Goal: Task Accomplishment & Management: Use online tool/utility

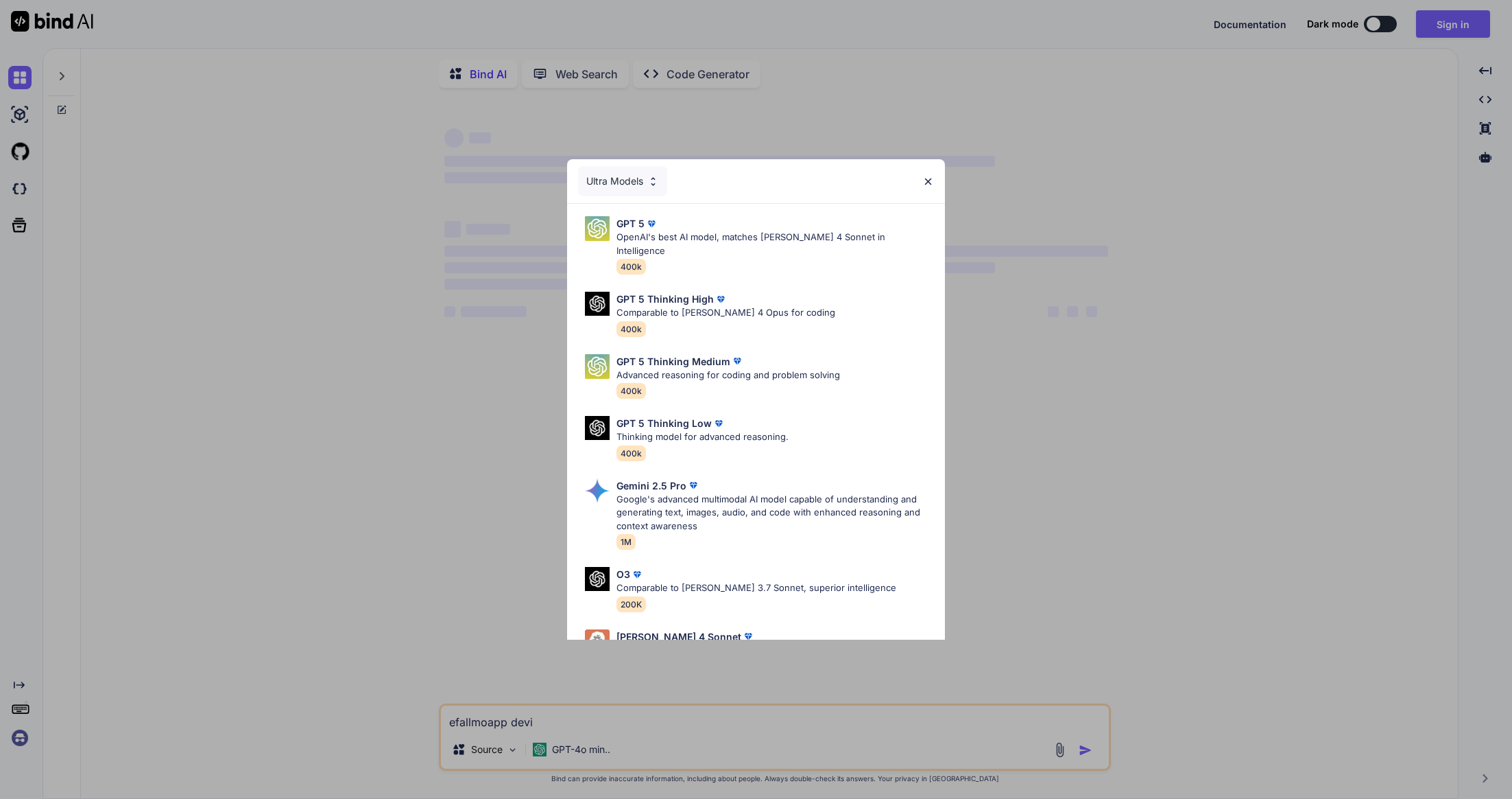
click at [925, 173] on div "Ultra Models" at bounding box center [756, 181] width 378 height 44
click at [928, 184] on img at bounding box center [928, 181] width 12 height 12
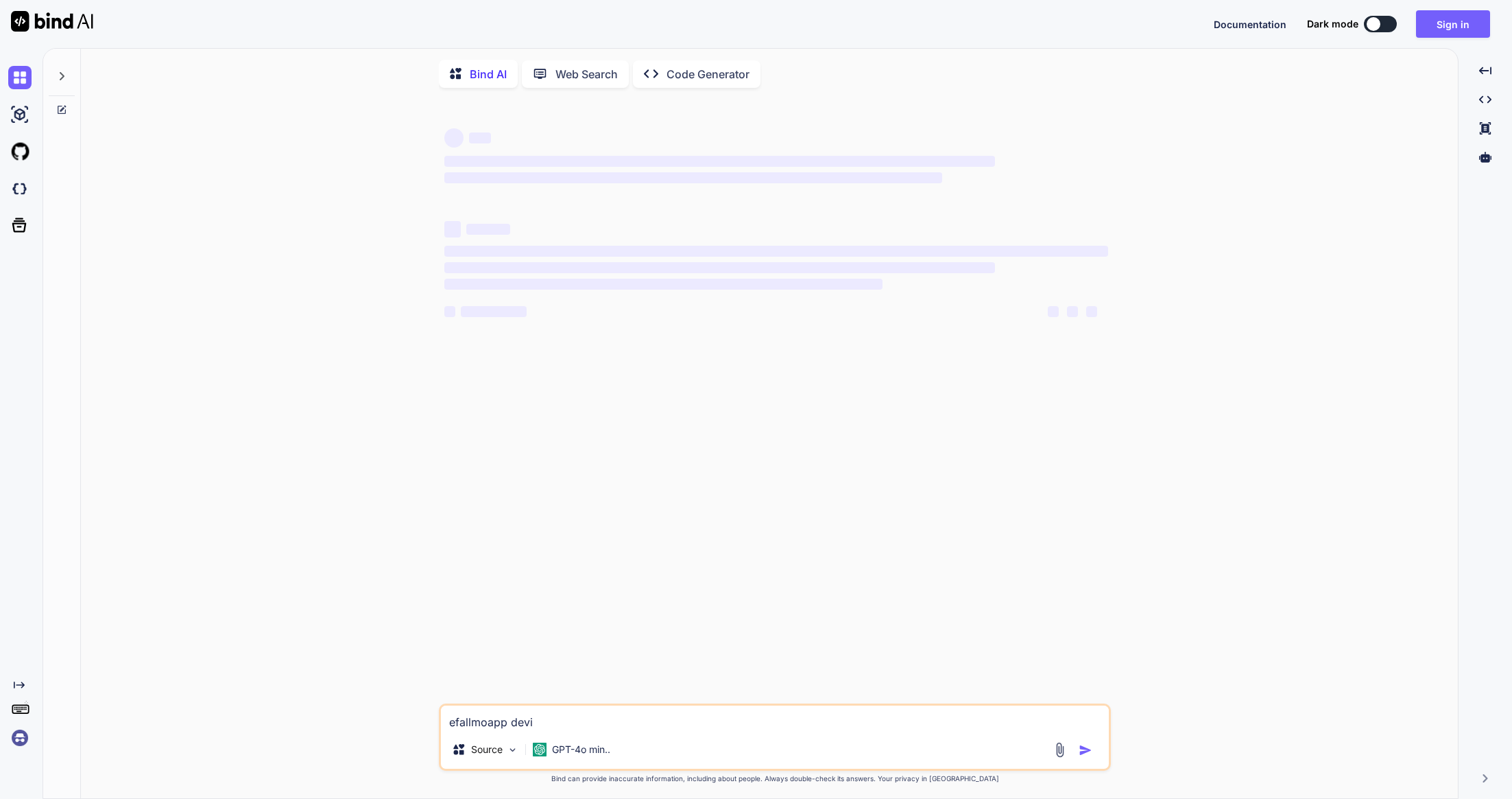
click at [12, 740] on img at bounding box center [20, 737] width 23 height 23
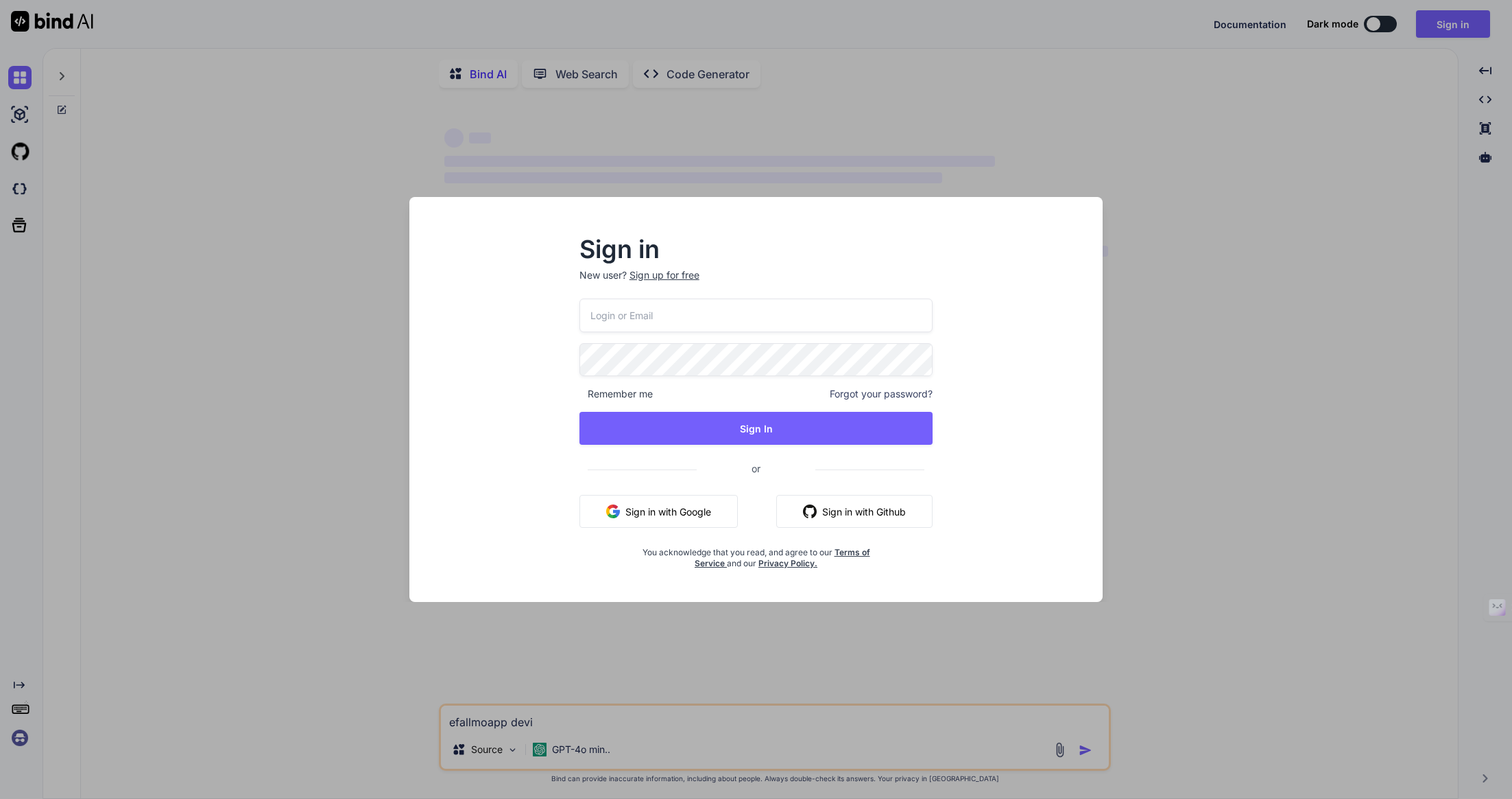
click at [740, 320] on input "email" at bounding box center [756, 315] width 354 height 33
type textarea "x"
click at [683, 509] on button "Sign in with Google" at bounding box center [658, 511] width 158 height 33
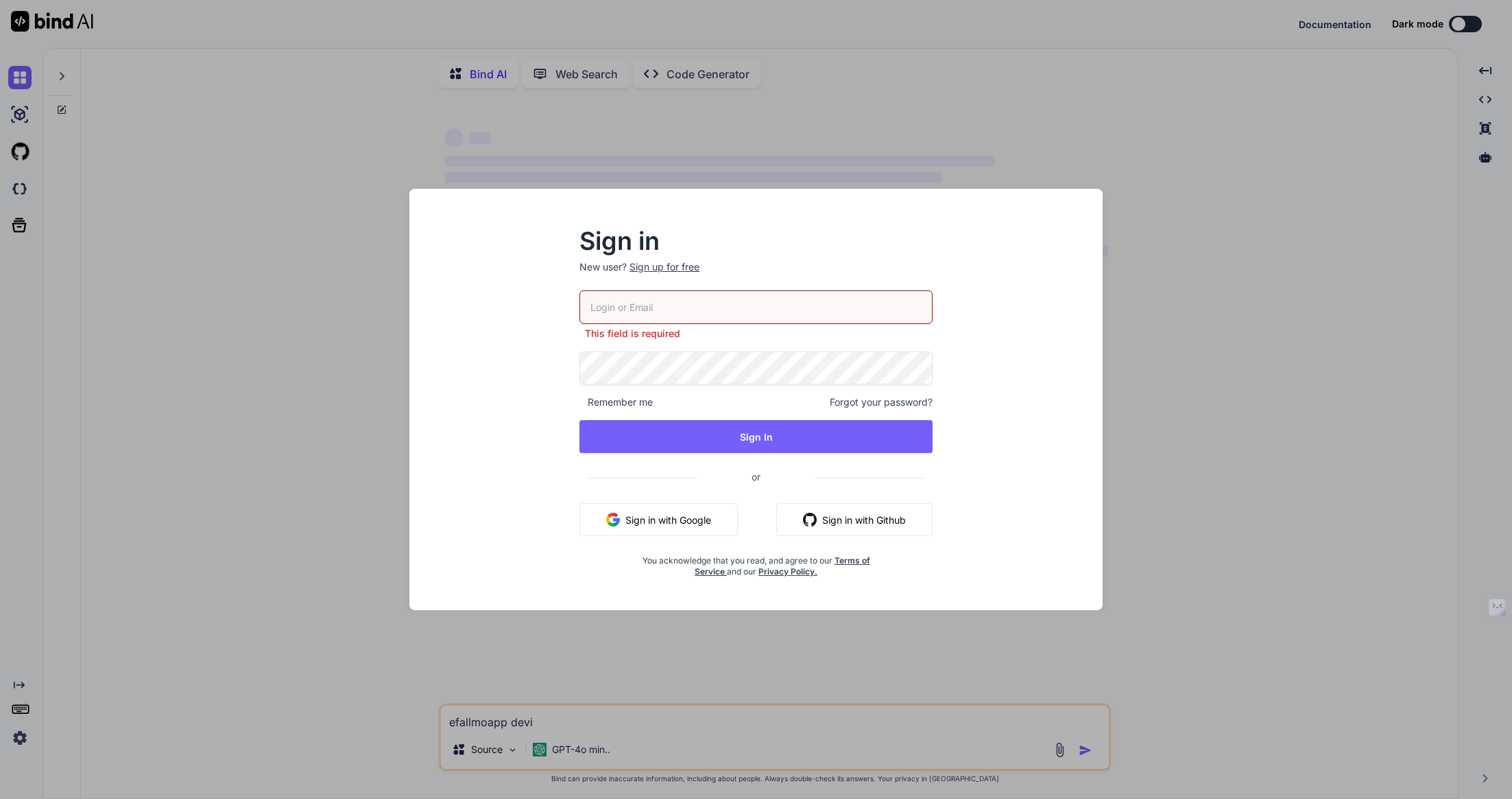
click at [695, 528] on button "Sign in with Google" at bounding box center [658, 519] width 158 height 33
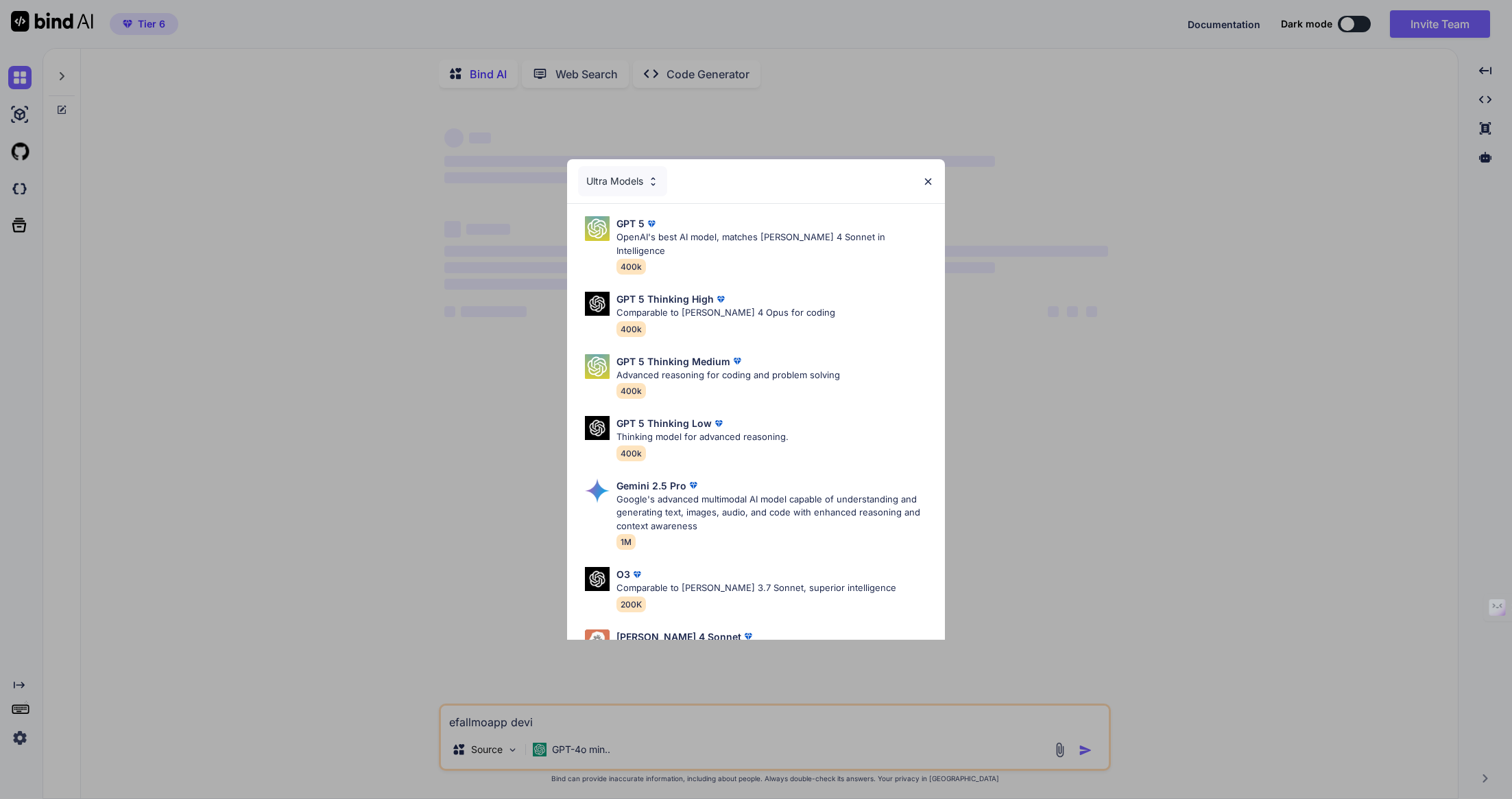
click at [937, 186] on div "Ultra Models" at bounding box center [756, 181] width 378 height 44
click at [931, 183] on img at bounding box center [928, 181] width 12 height 12
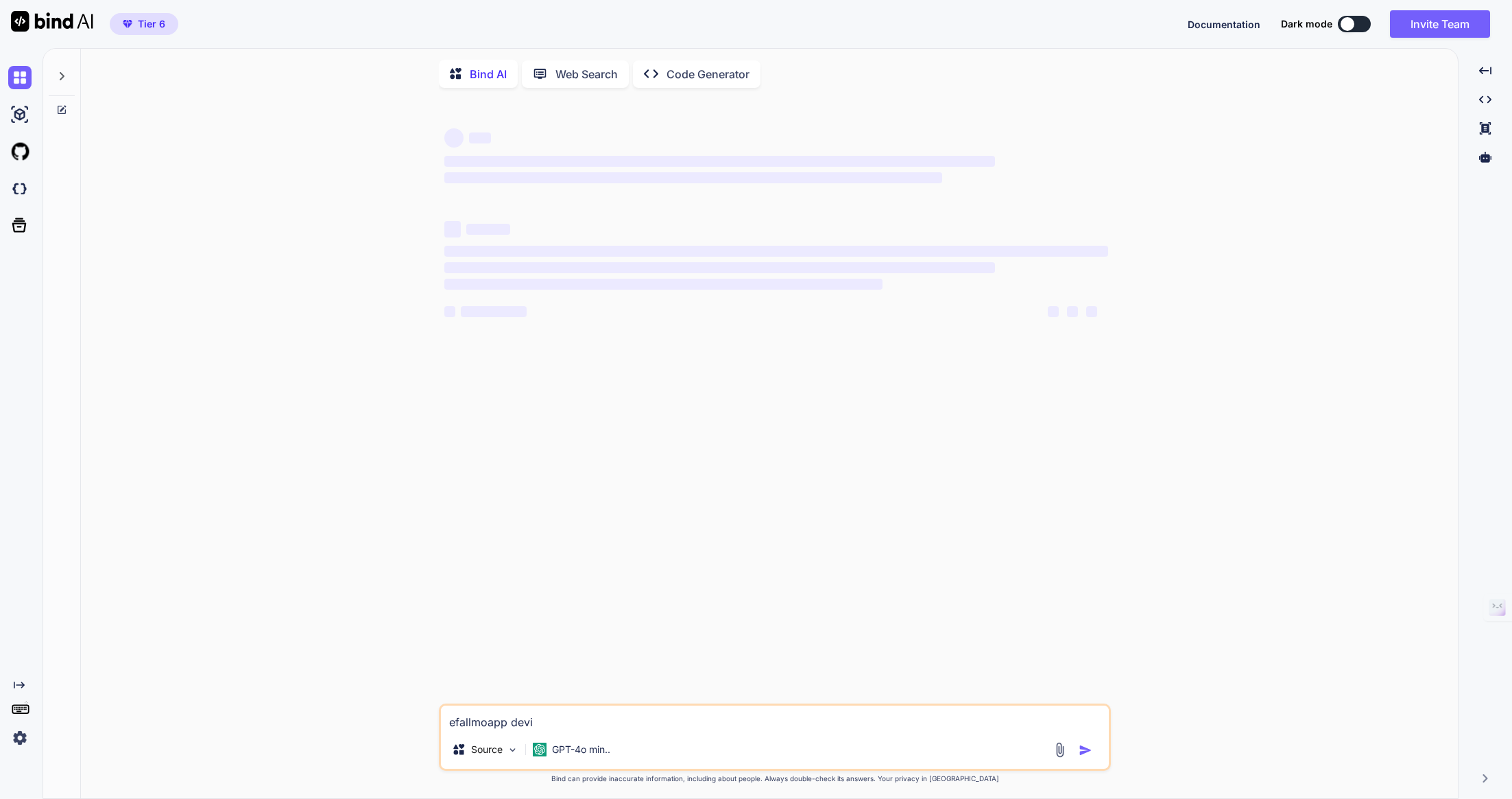
click at [26, 742] on img at bounding box center [20, 737] width 23 height 23
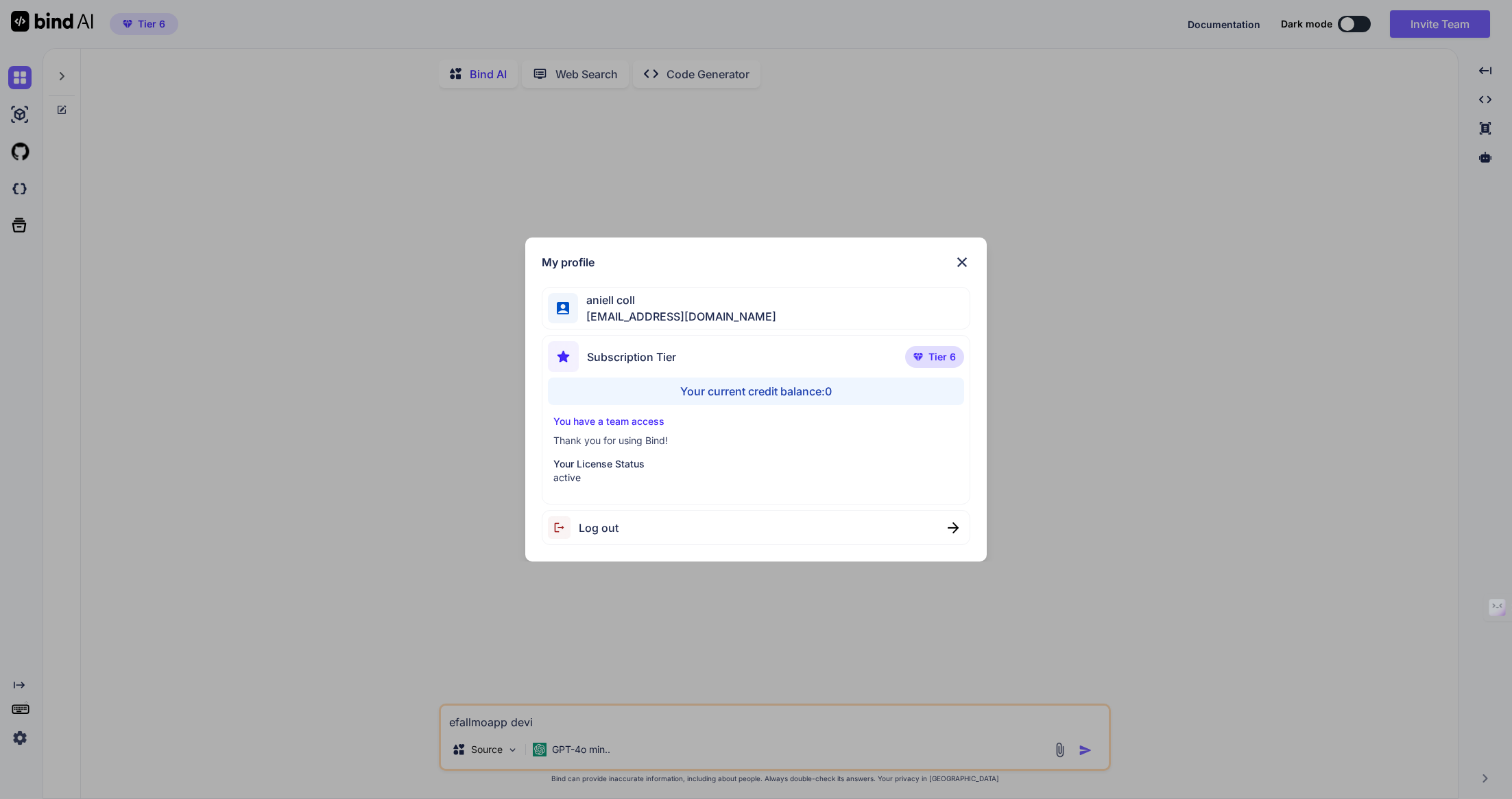
click at [965, 255] on img at bounding box center [962, 262] width 17 height 17
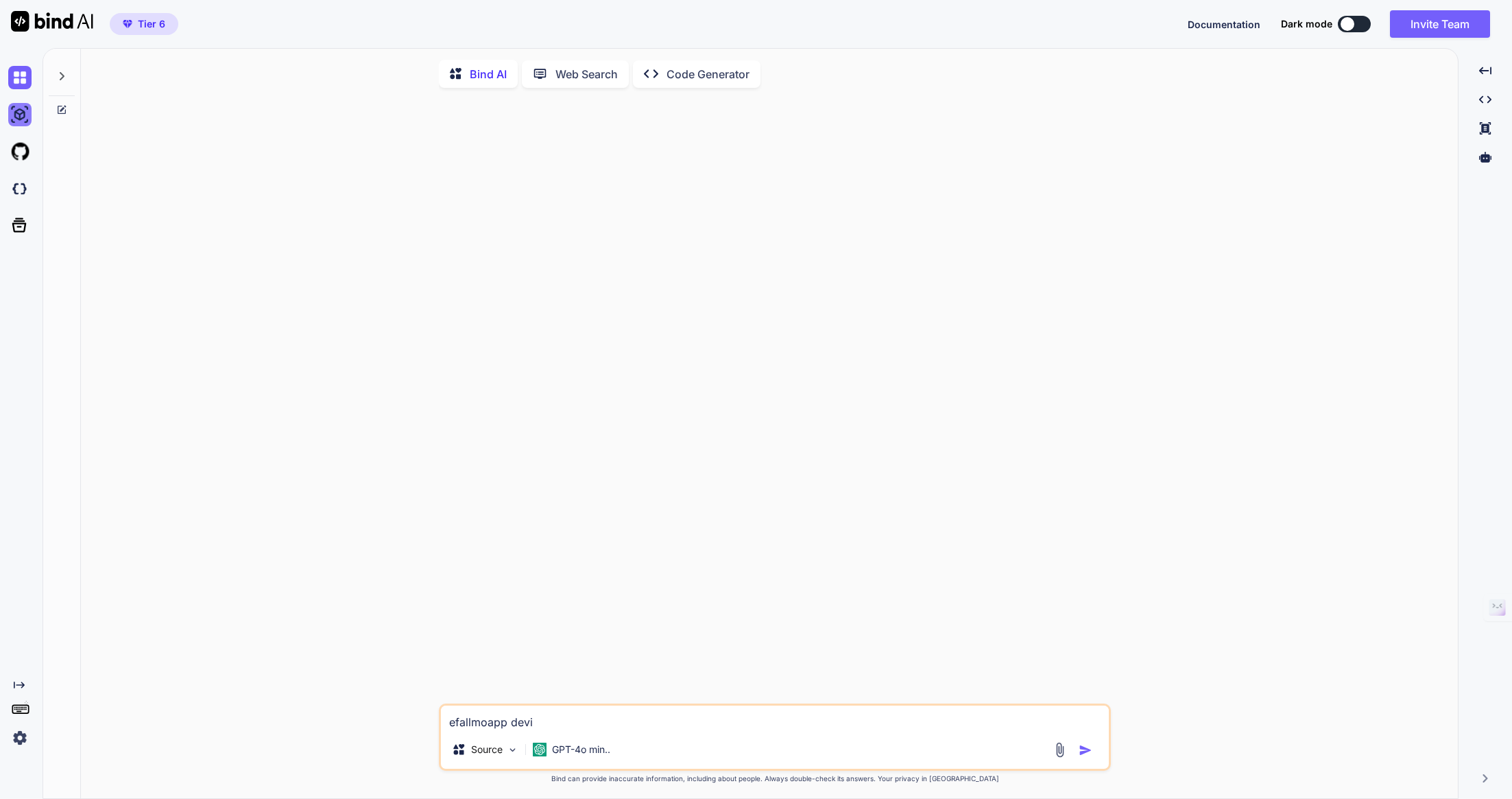
click at [22, 124] on img at bounding box center [20, 114] width 23 height 23
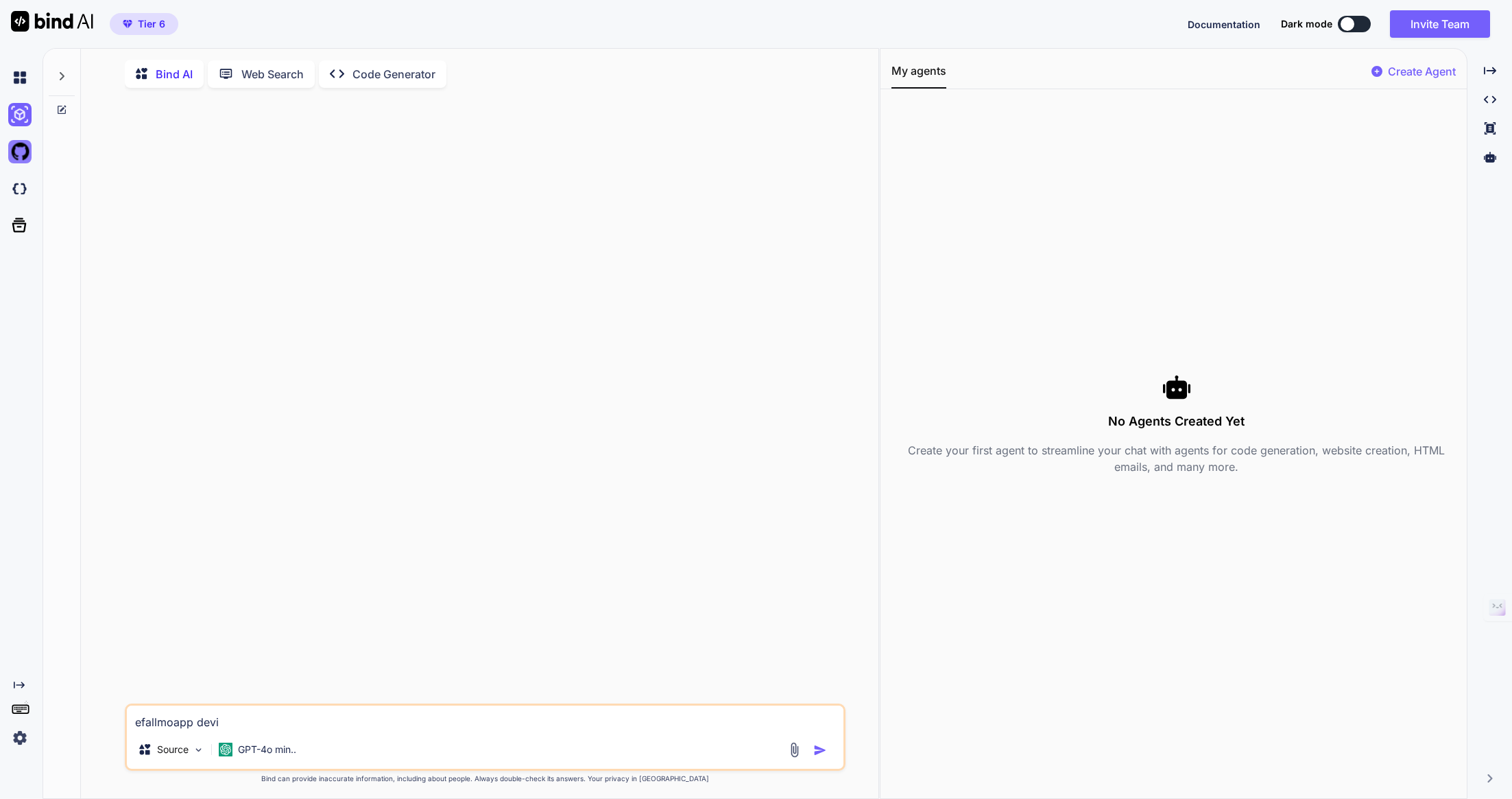
click at [11, 147] on img at bounding box center [20, 151] width 23 height 23
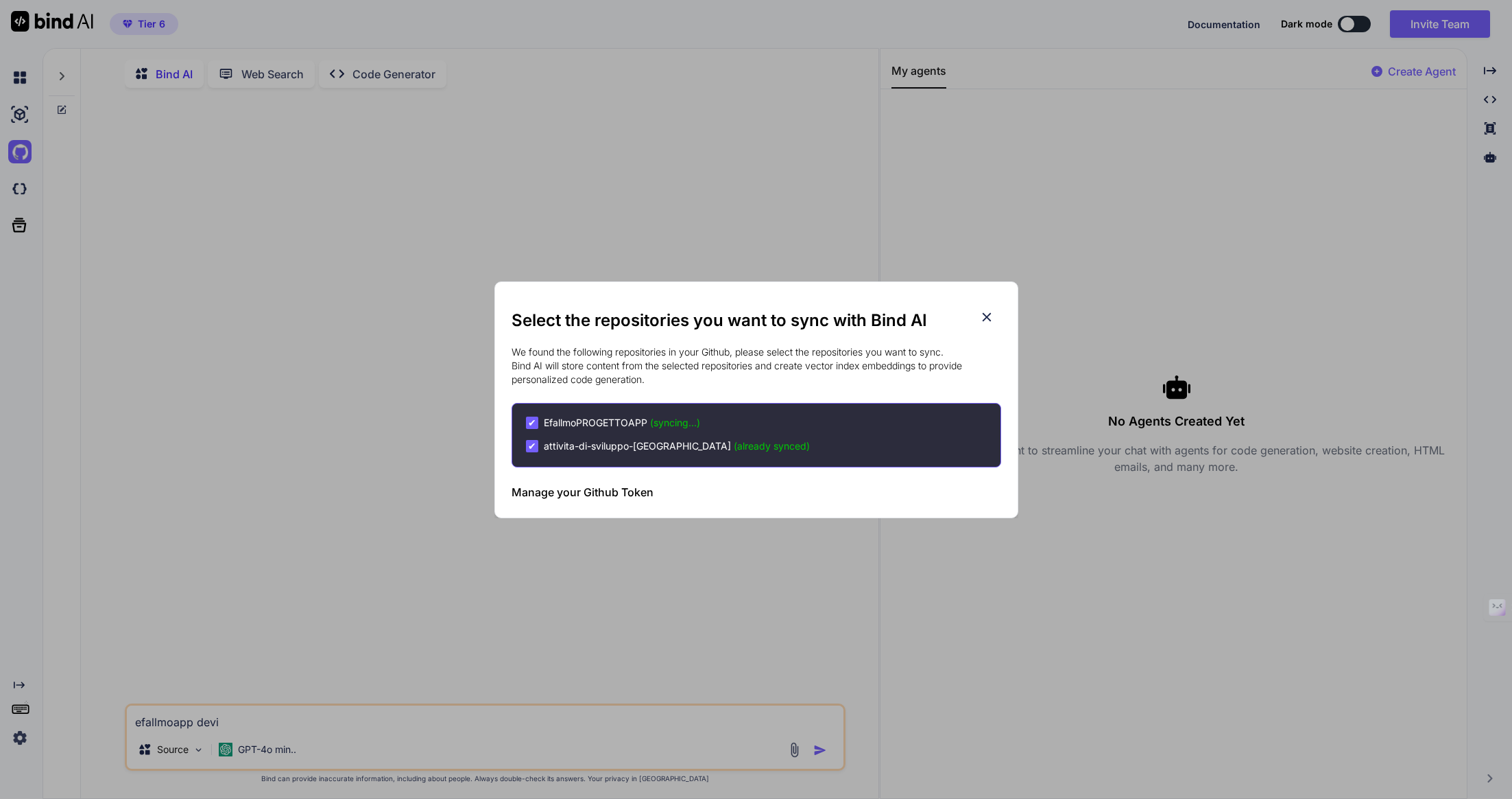
click at [995, 319] on h2 "Select the repositories you want to sync with Bind AI" at bounding box center [757, 320] width 490 height 22
click at [984, 315] on icon at bounding box center [986, 316] width 9 height 9
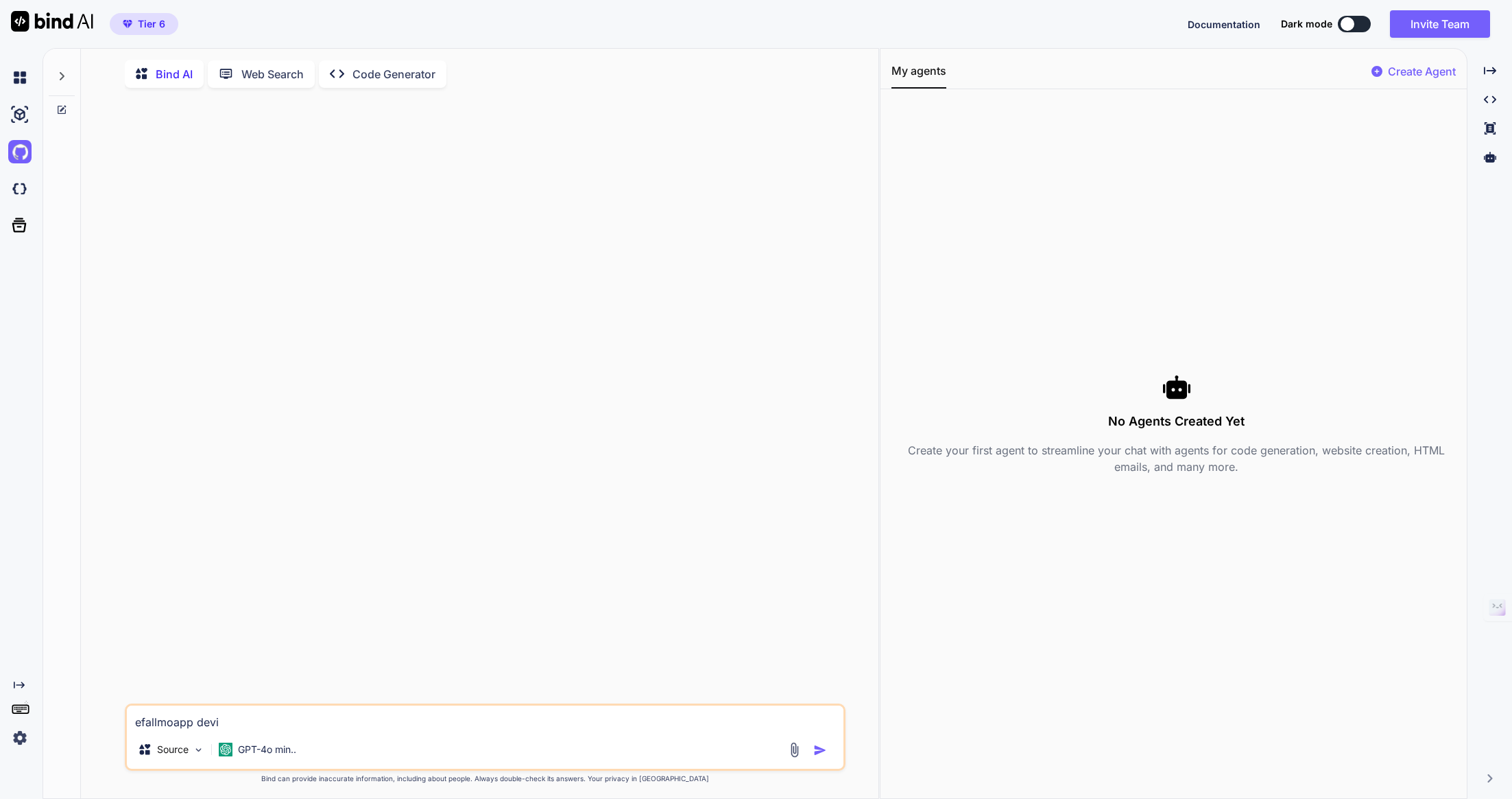
click at [7, 82] on div at bounding box center [18, 77] width 37 height 37
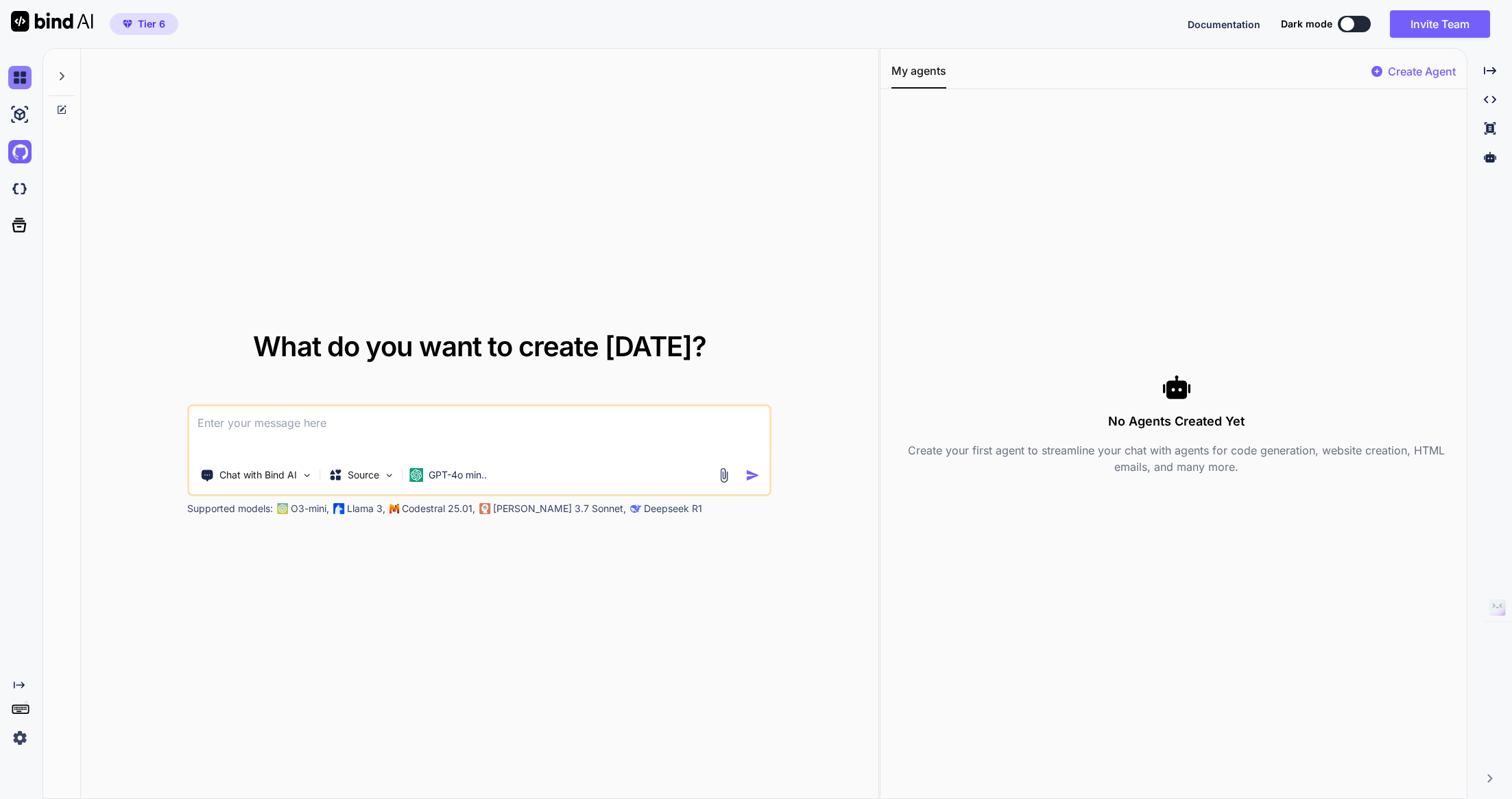
click at [24, 79] on img at bounding box center [20, 77] width 23 height 23
click at [22, 82] on img at bounding box center [20, 77] width 23 height 23
click at [21, 119] on img at bounding box center [20, 114] width 23 height 23
click at [27, 62] on div at bounding box center [22, 77] width 29 height 37
click at [21, 77] on img at bounding box center [20, 77] width 23 height 23
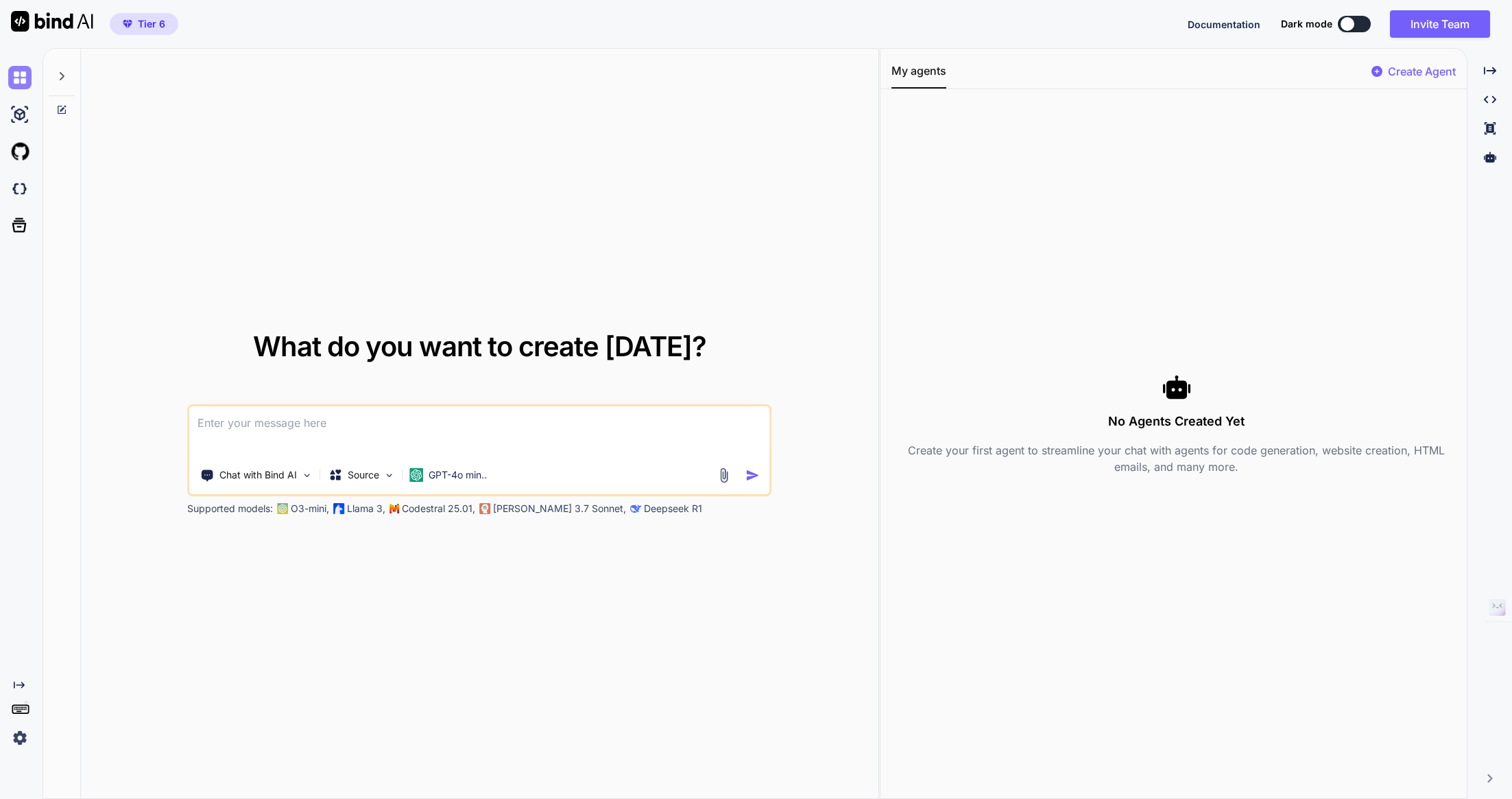
click at [21, 77] on img at bounding box center [20, 77] width 23 height 23
click at [151, 26] on span "Tier 6" at bounding box center [151, 24] width 27 height 14
click at [146, 29] on span "Tier 6" at bounding box center [151, 24] width 27 height 14
click at [17, 192] on img at bounding box center [20, 188] width 23 height 23
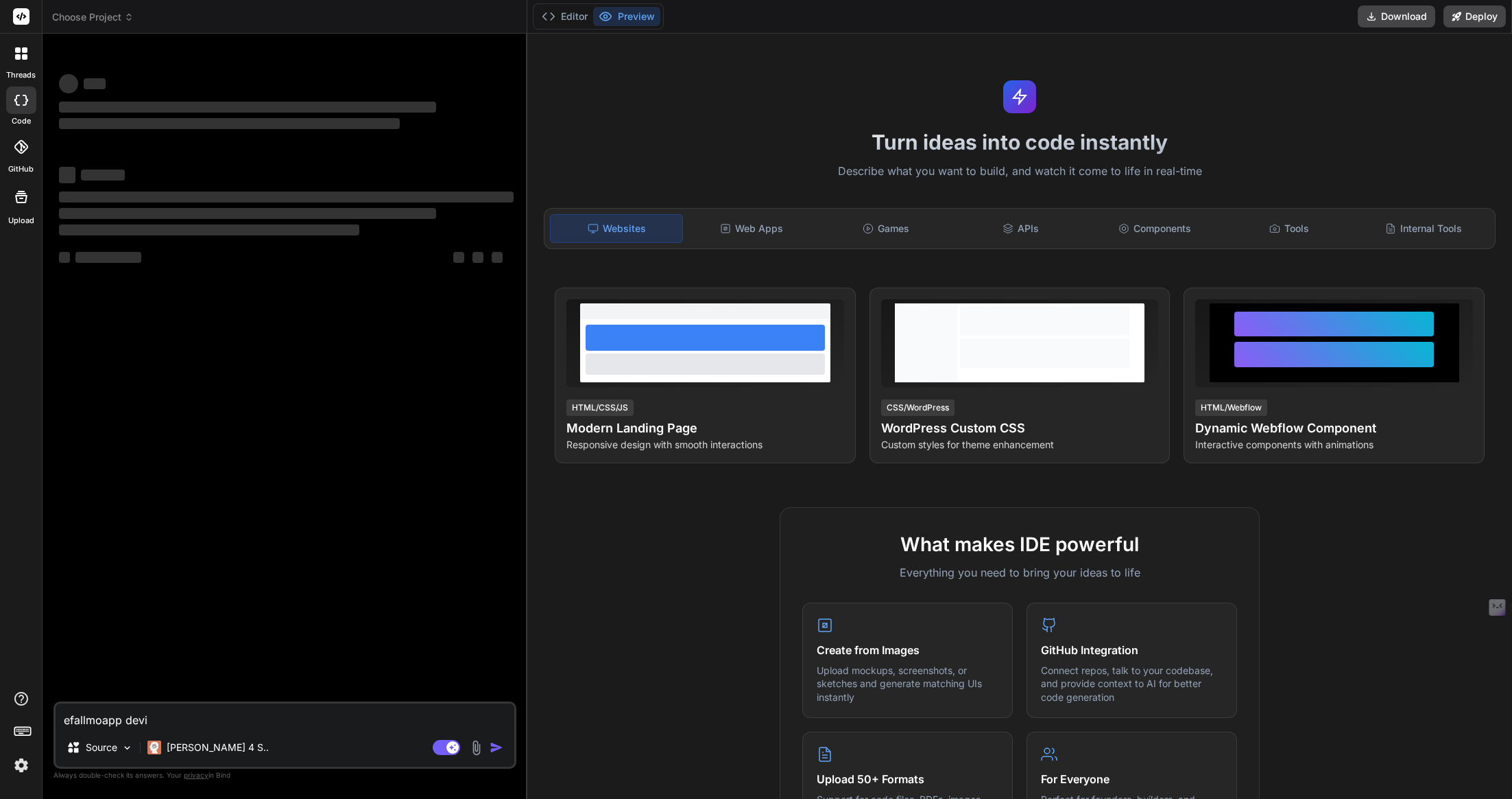
click at [20, 766] on img at bounding box center [21, 765] width 23 height 23
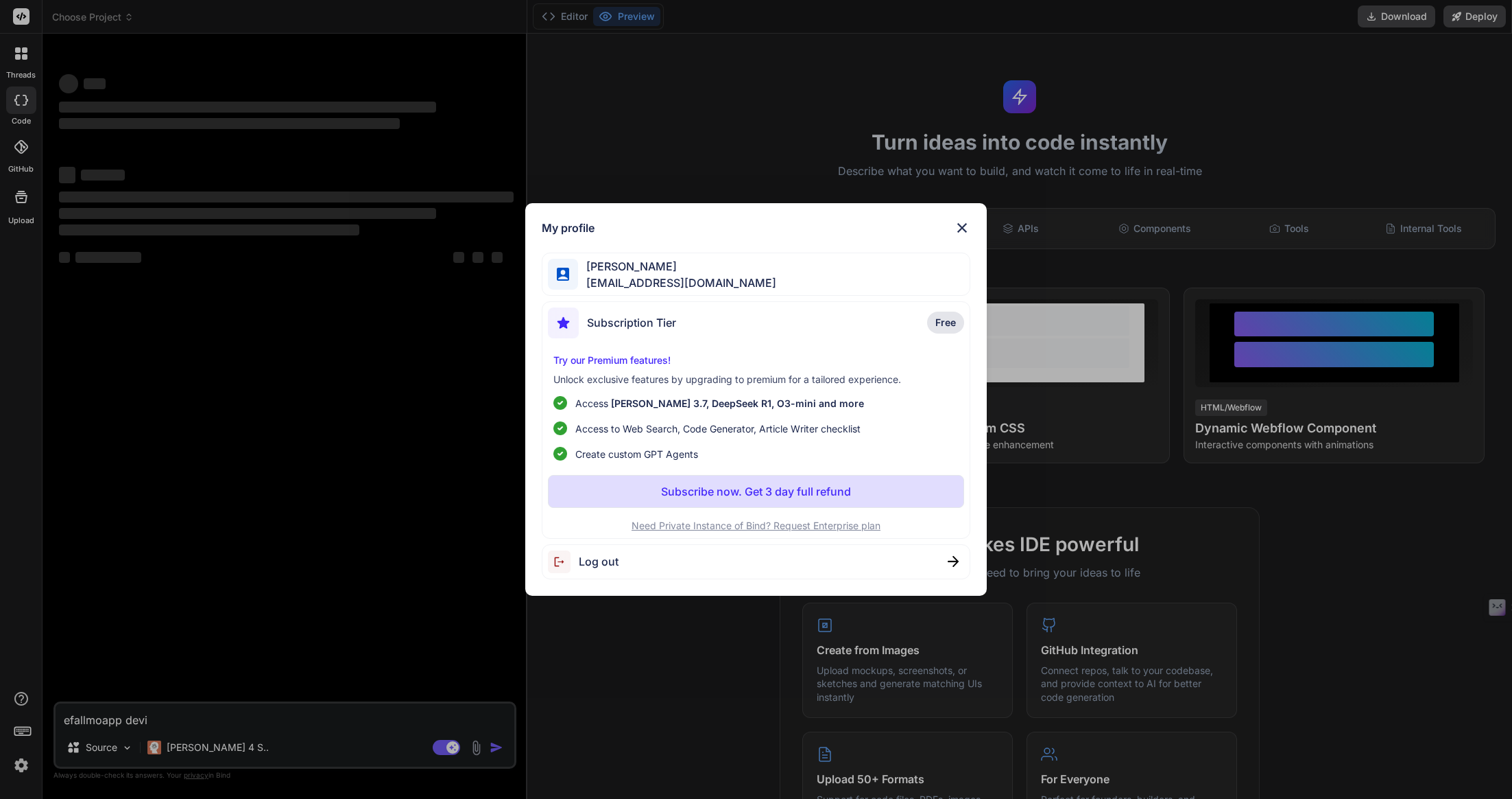
click at [965, 229] on img at bounding box center [962, 228] width 17 height 17
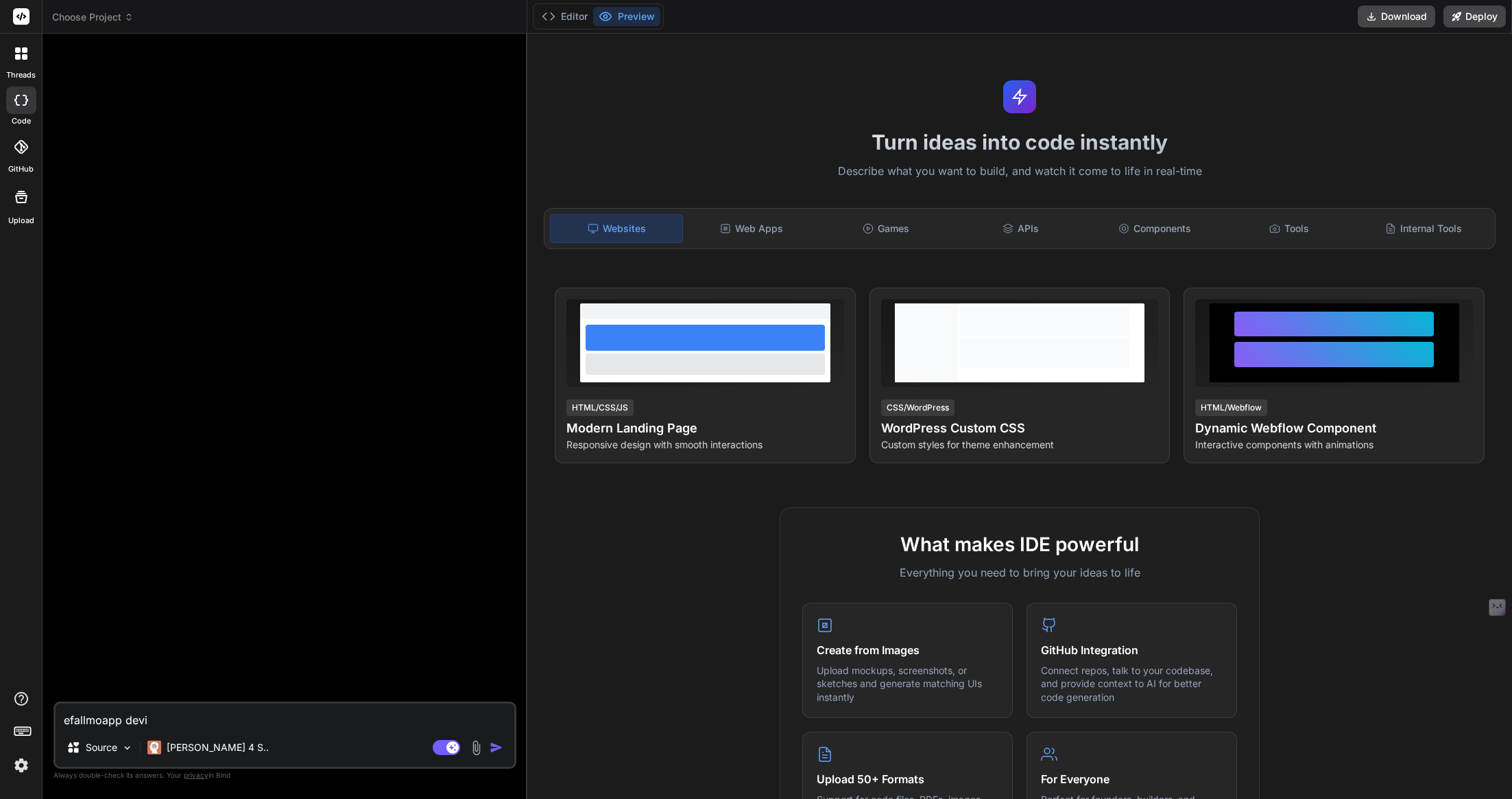
type textarea "x"
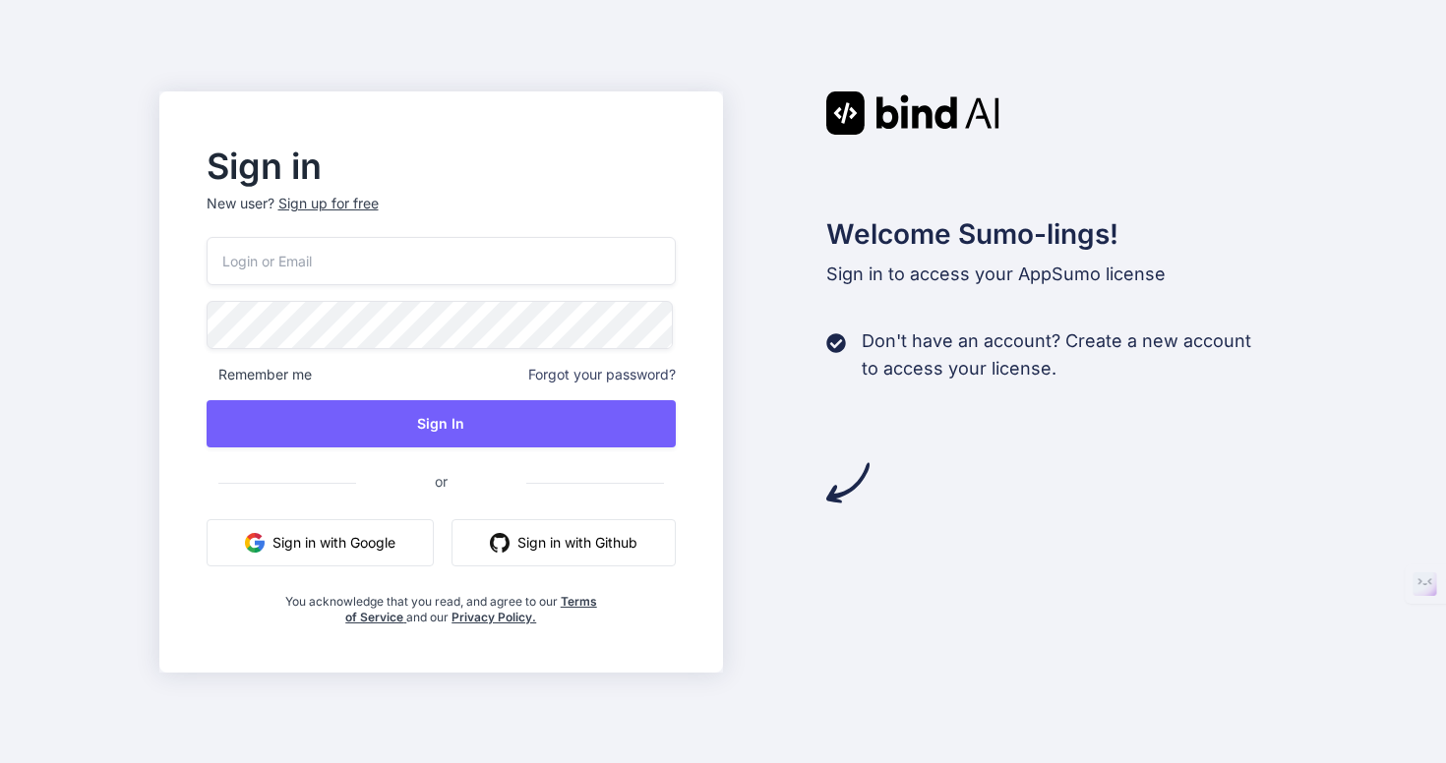
click at [0, 762] on nordpass-portal at bounding box center [0, 763] width 0 height 0
type input "collaroaniello@outlook.it"
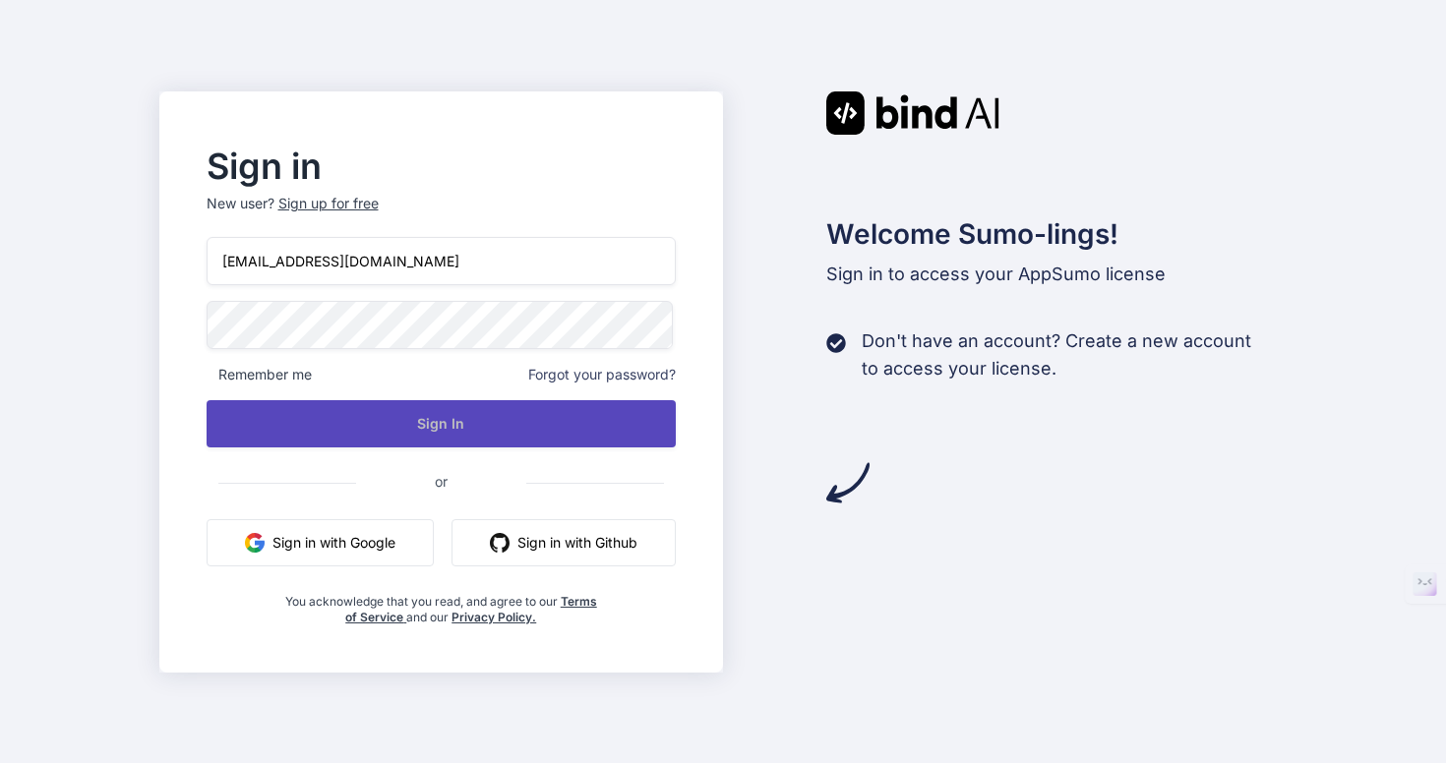
click at [560, 419] on button "Sign In" at bounding box center [442, 423] width 470 height 47
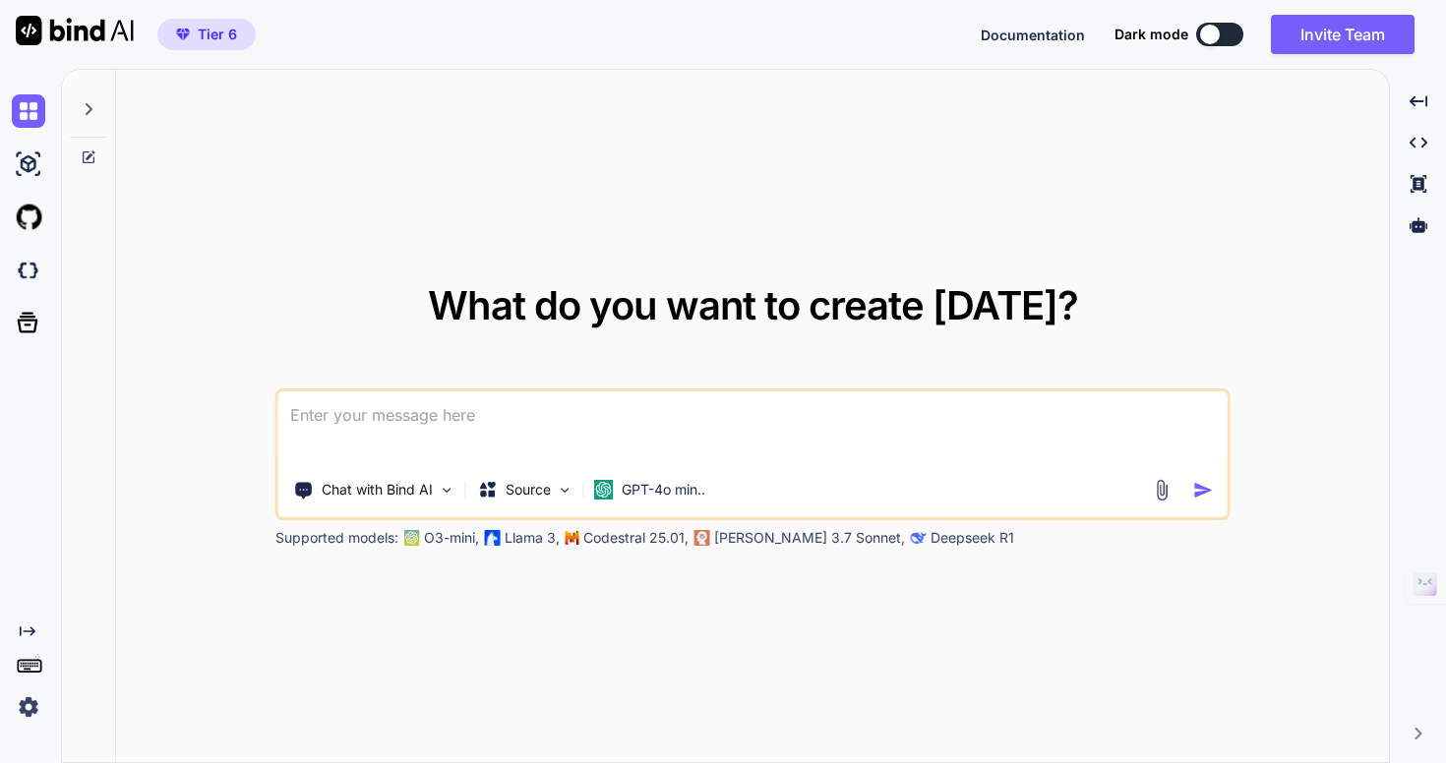
click at [223, 41] on span "Tier 6" at bounding box center [217, 35] width 39 height 20
click at [208, 38] on span "Tier 6" at bounding box center [217, 35] width 39 height 20
click at [28, 707] on img at bounding box center [28, 706] width 33 height 33
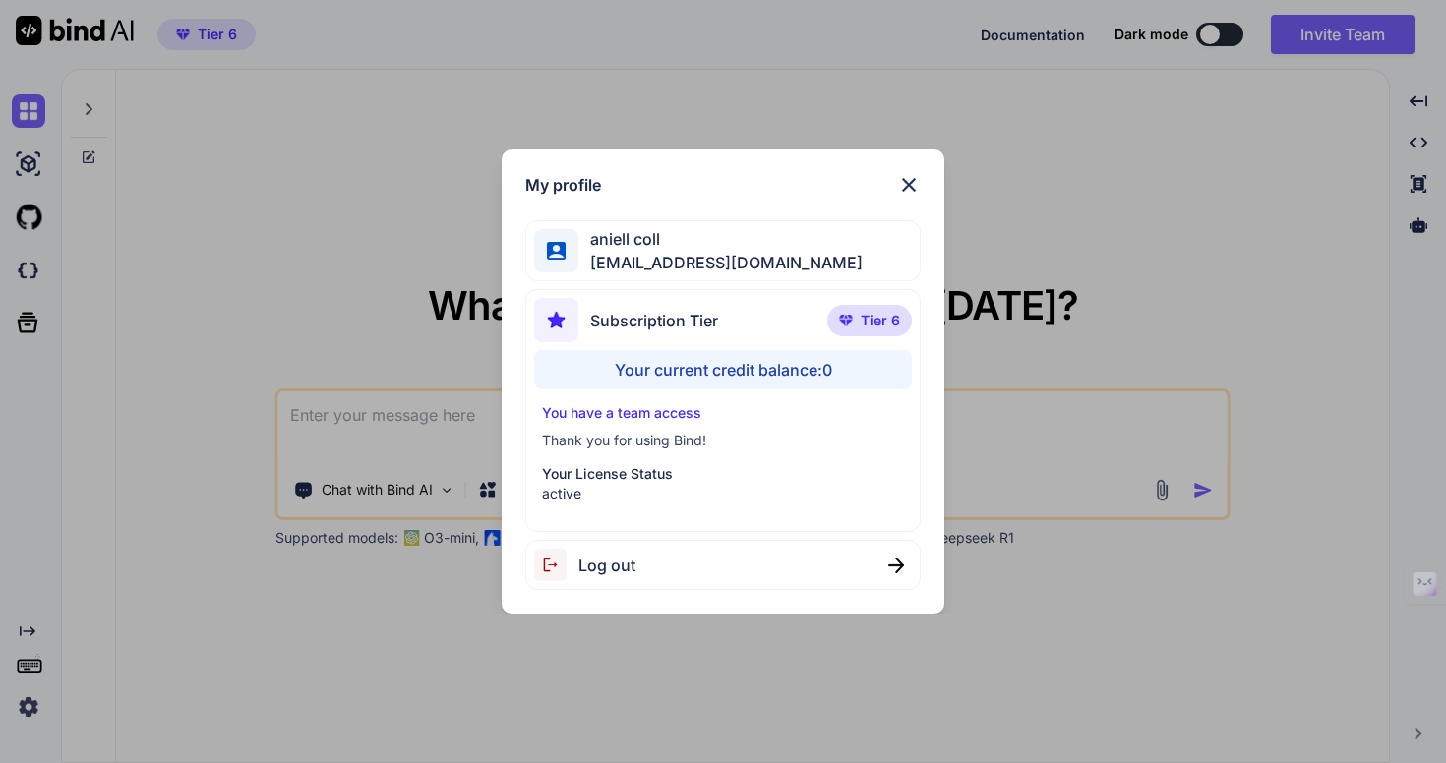
click at [919, 174] on div "My profile aniell coll collaroaniello@outlook.it Subscription Tier Tier 6 Your …" at bounding box center [723, 381] width 442 height 465
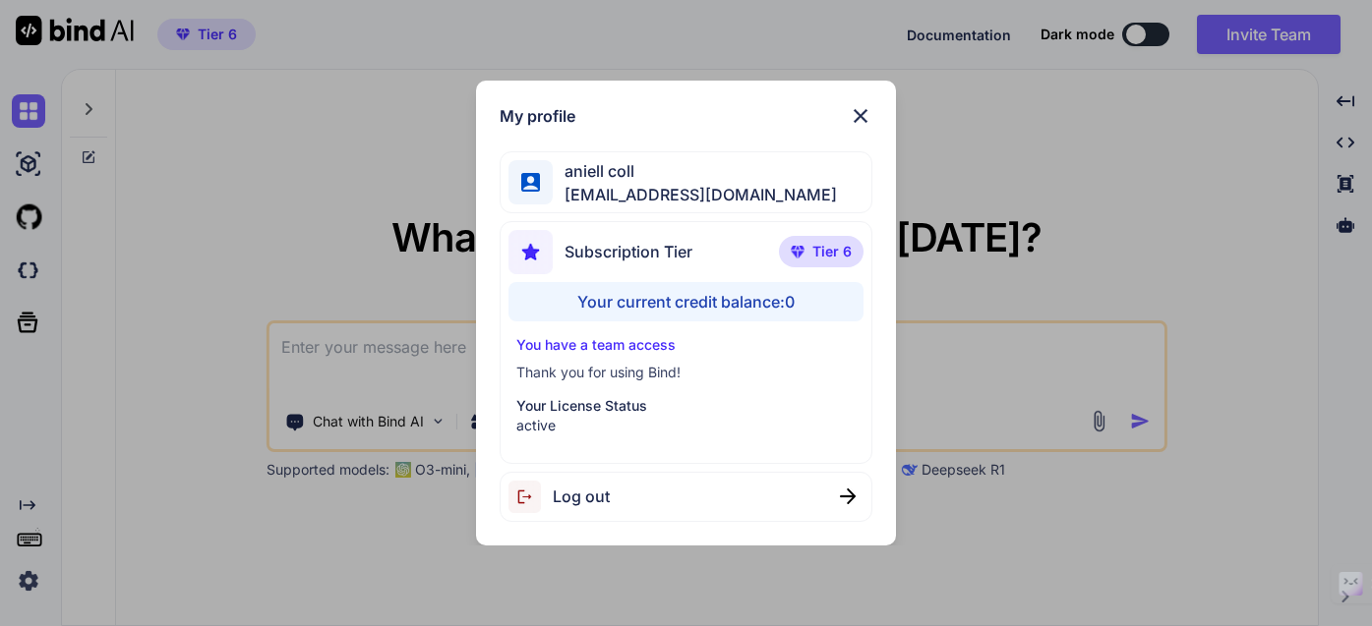
click at [873, 112] on div "My profile aniell coll collaroaniello@outlook.it Subscription Tier Tier 6 Your …" at bounding box center [685, 313] width 419 height 465
click at [861, 114] on img at bounding box center [861, 116] width 24 height 24
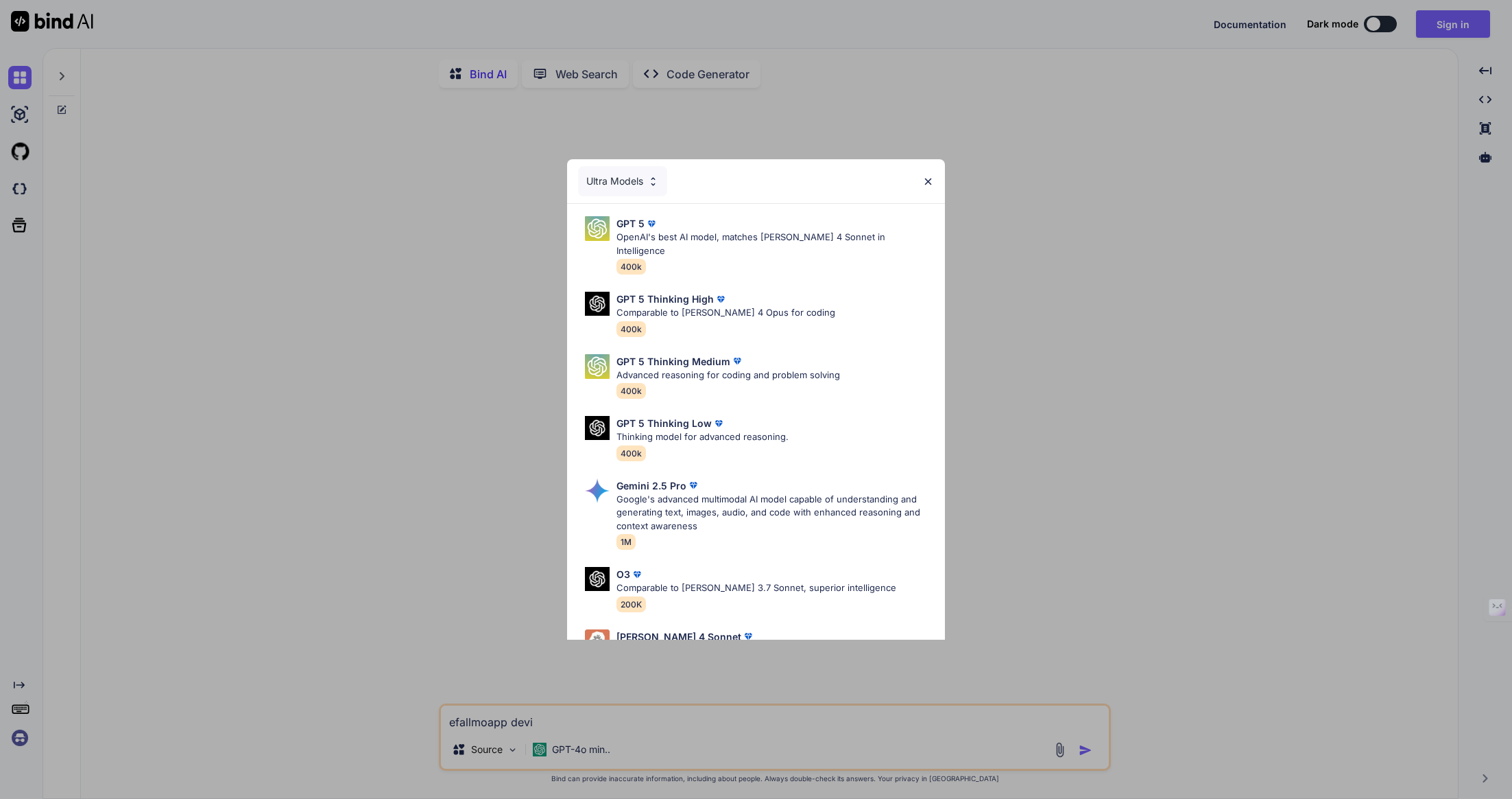
click at [930, 177] on img at bounding box center [928, 181] width 12 height 12
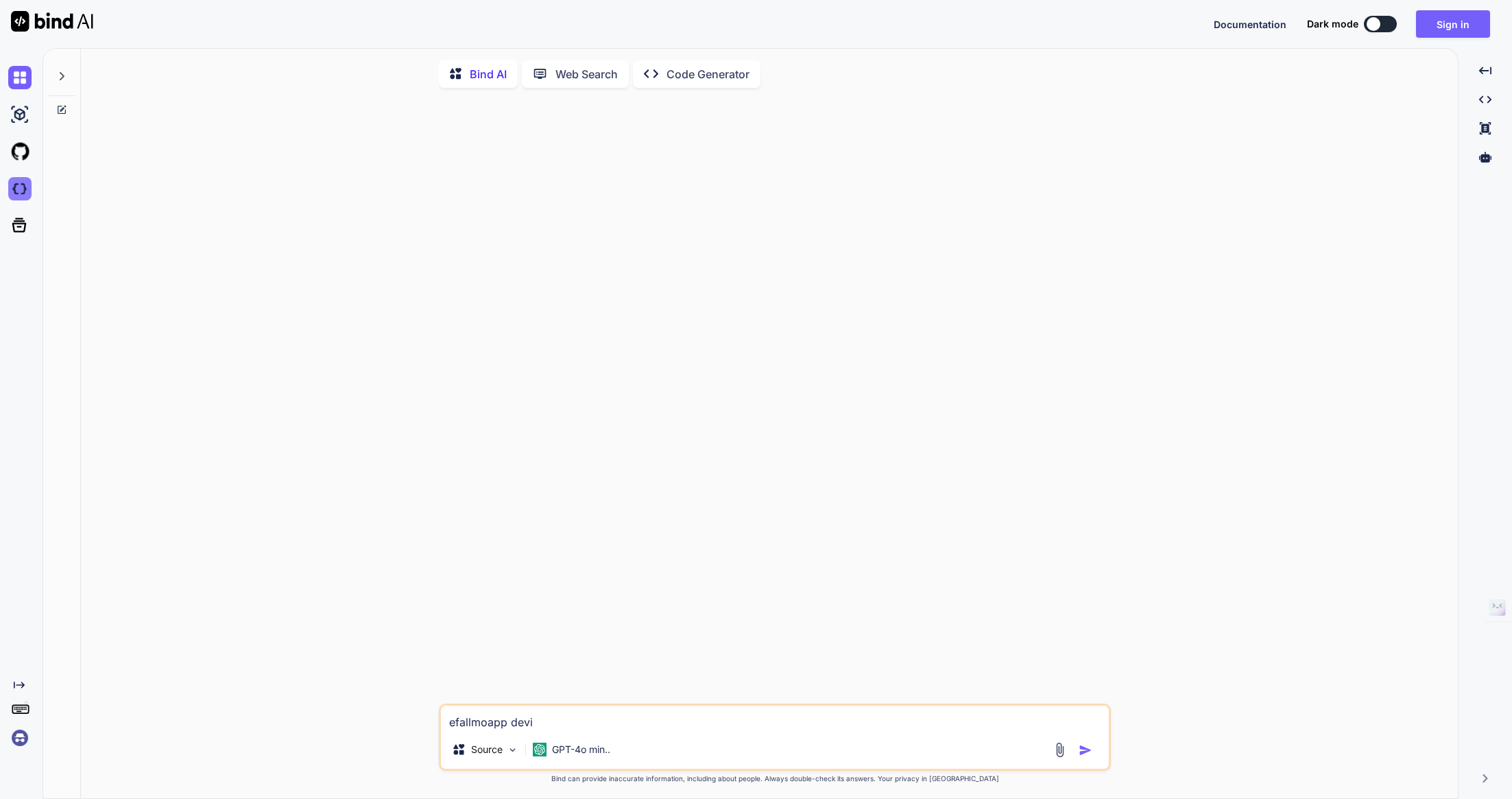
type textarea "x"
click at [19, 190] on img at bounding box center [20, 188] width 23 height 23
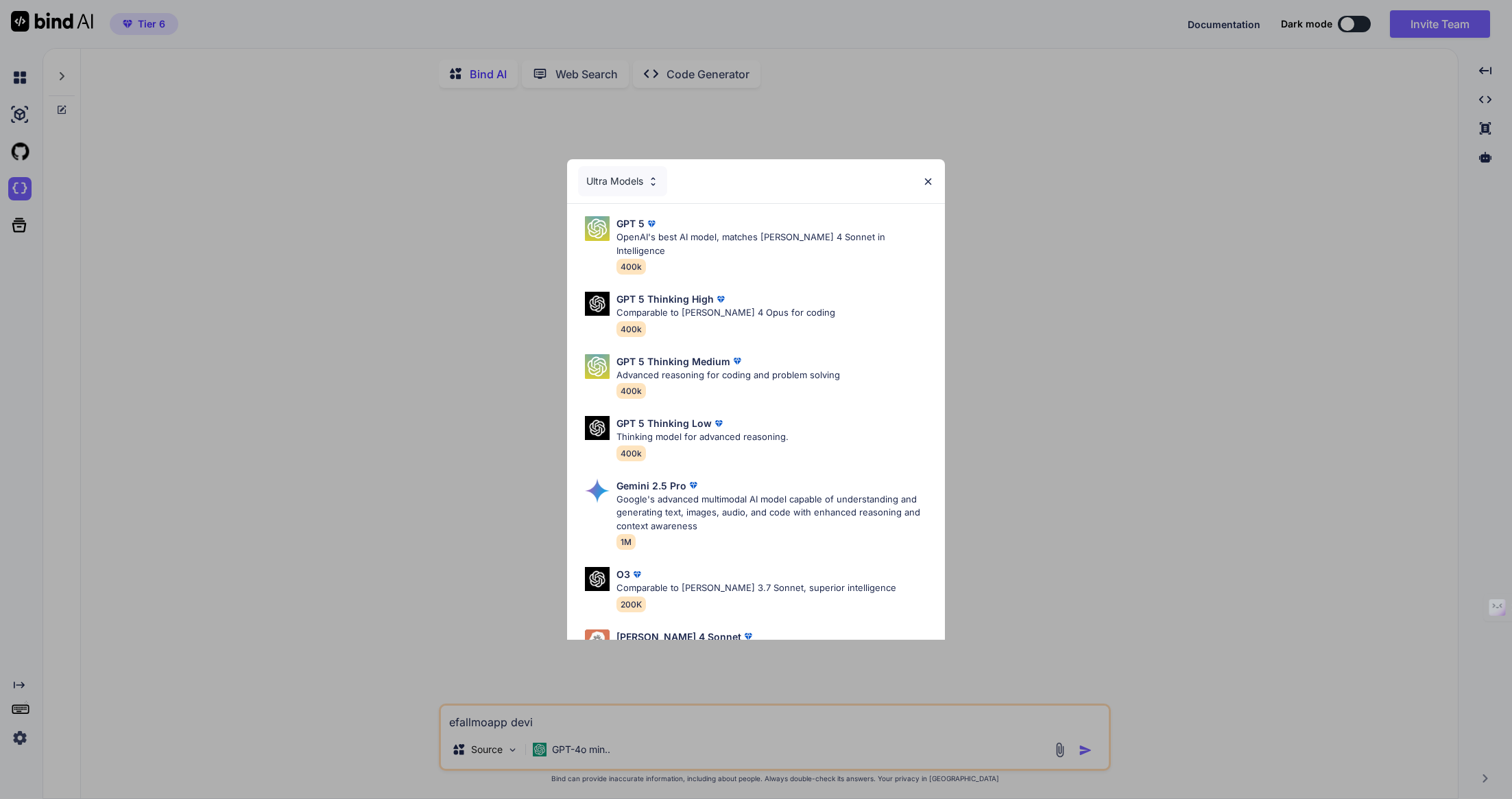
click at [931, 179] on img at bounding box center [928, 181] width 12 height 12
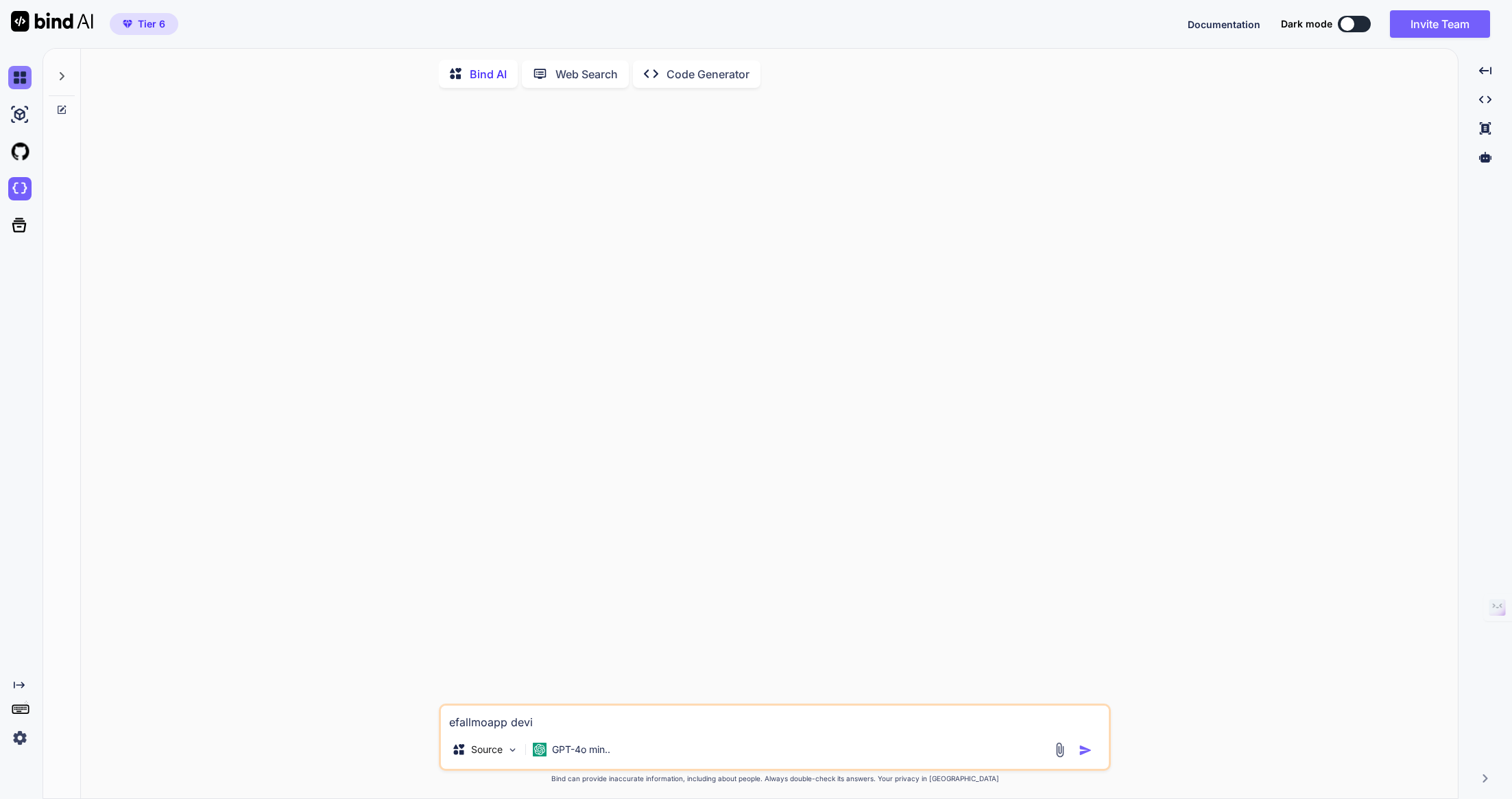
click at [20, 82] on img at bounding box center [20, 77] width 23 height 23
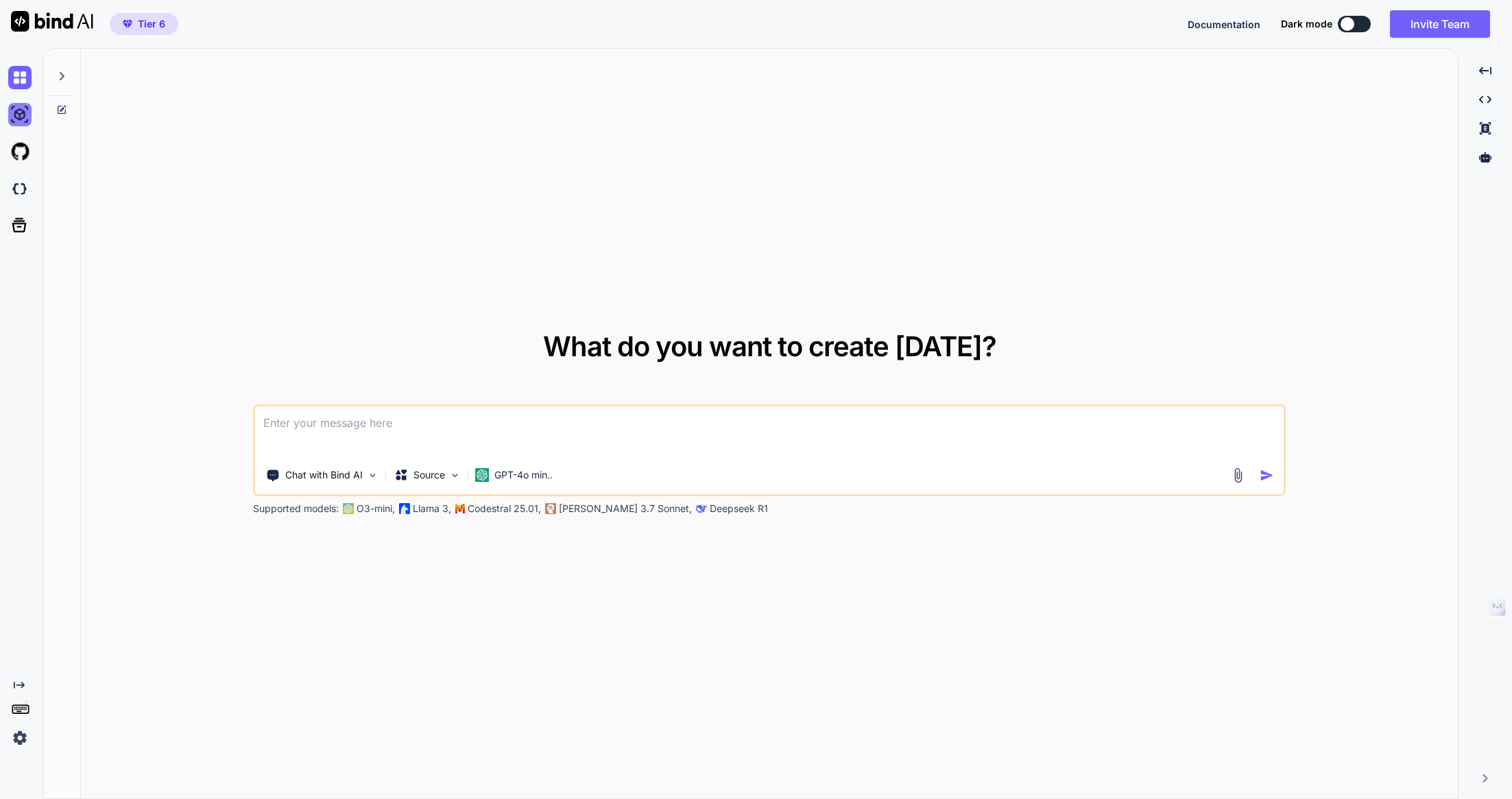
click at [23, 112] on img at bounding box center [20, 114] width 23 height 23
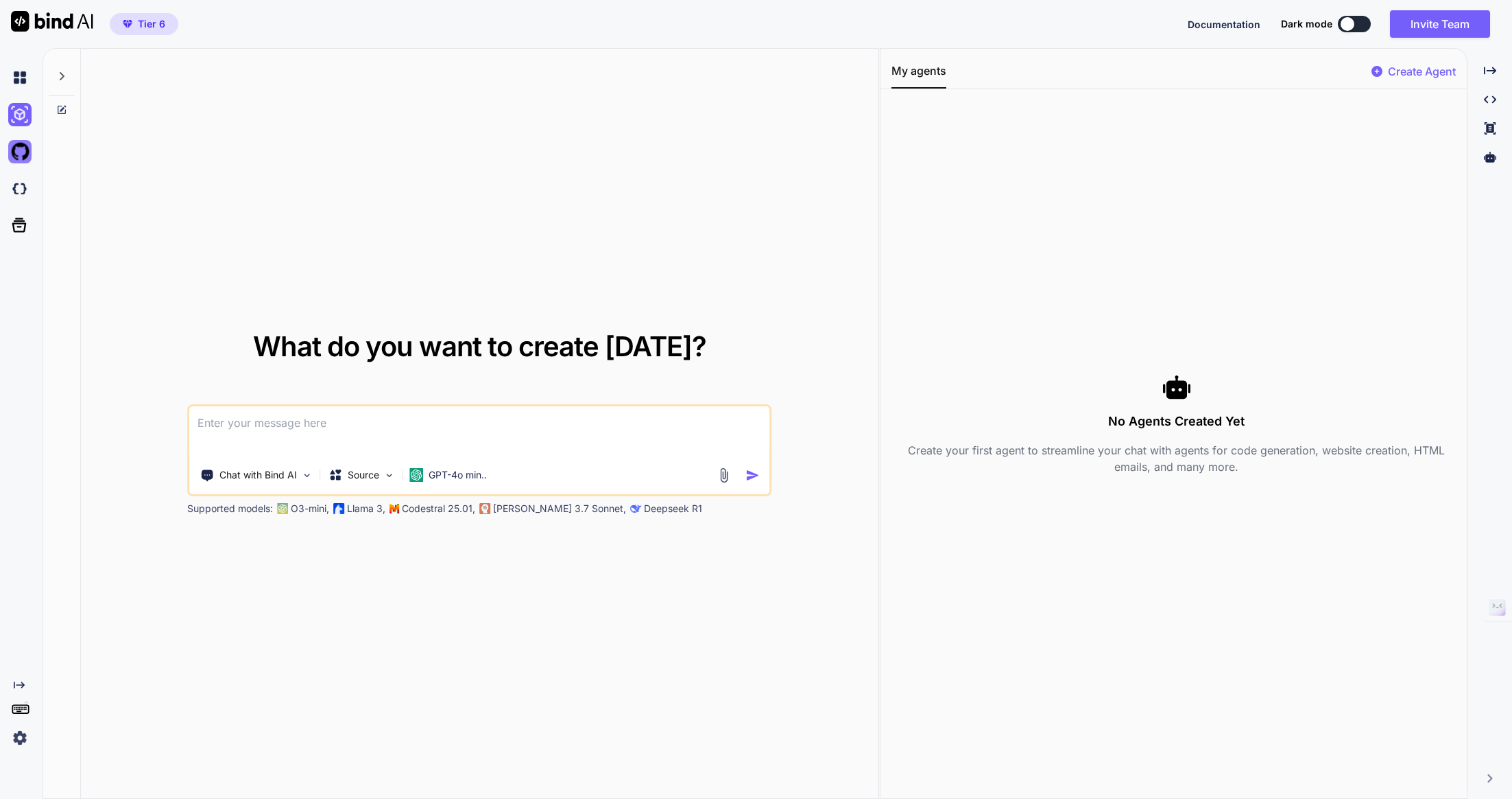
click at [29, 156] on img at bounding box center [20, 151] width 23 height 23
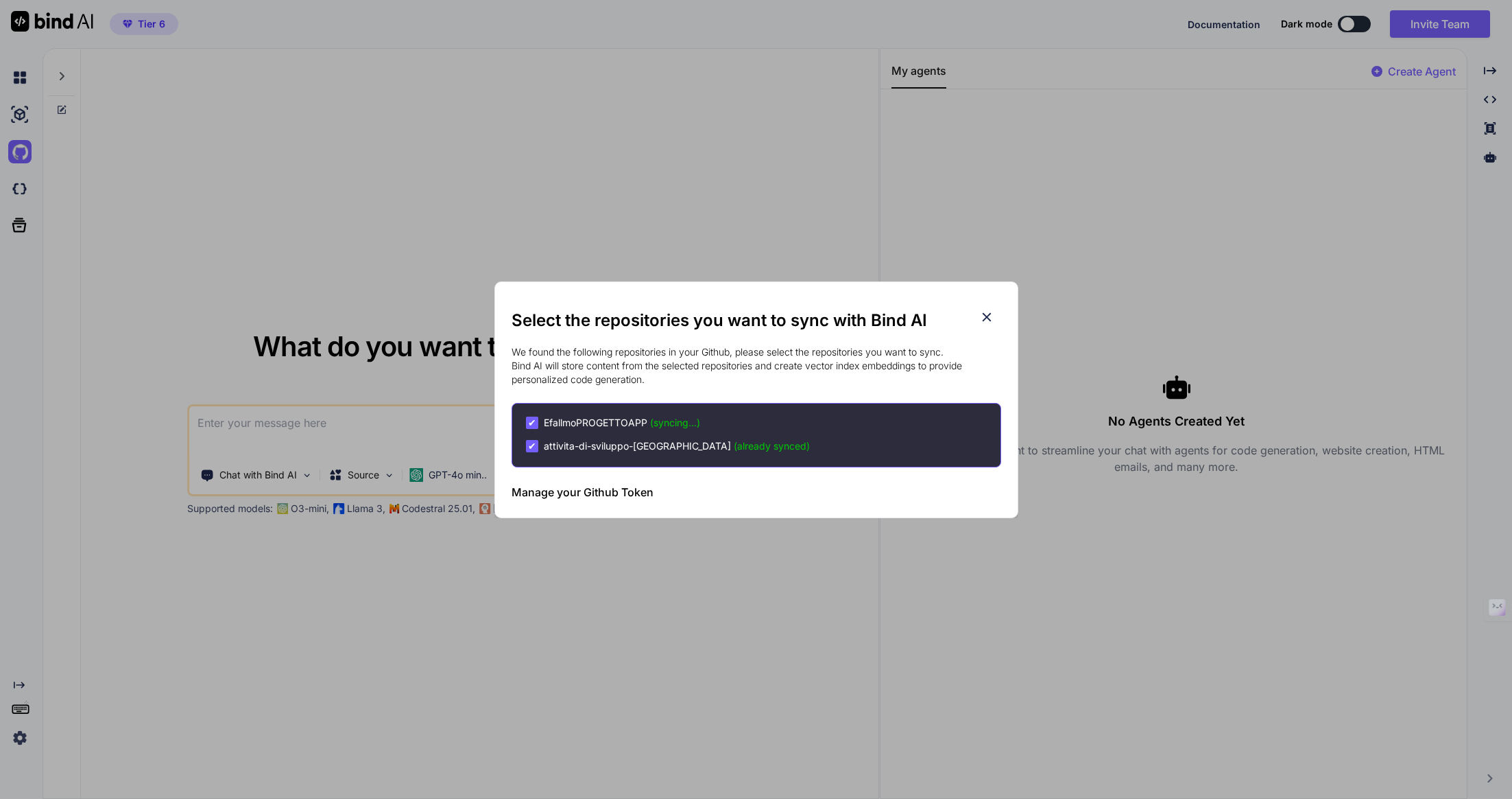
click at [988, 314] on icon at bounding box center [986, 316] width 9 height 9
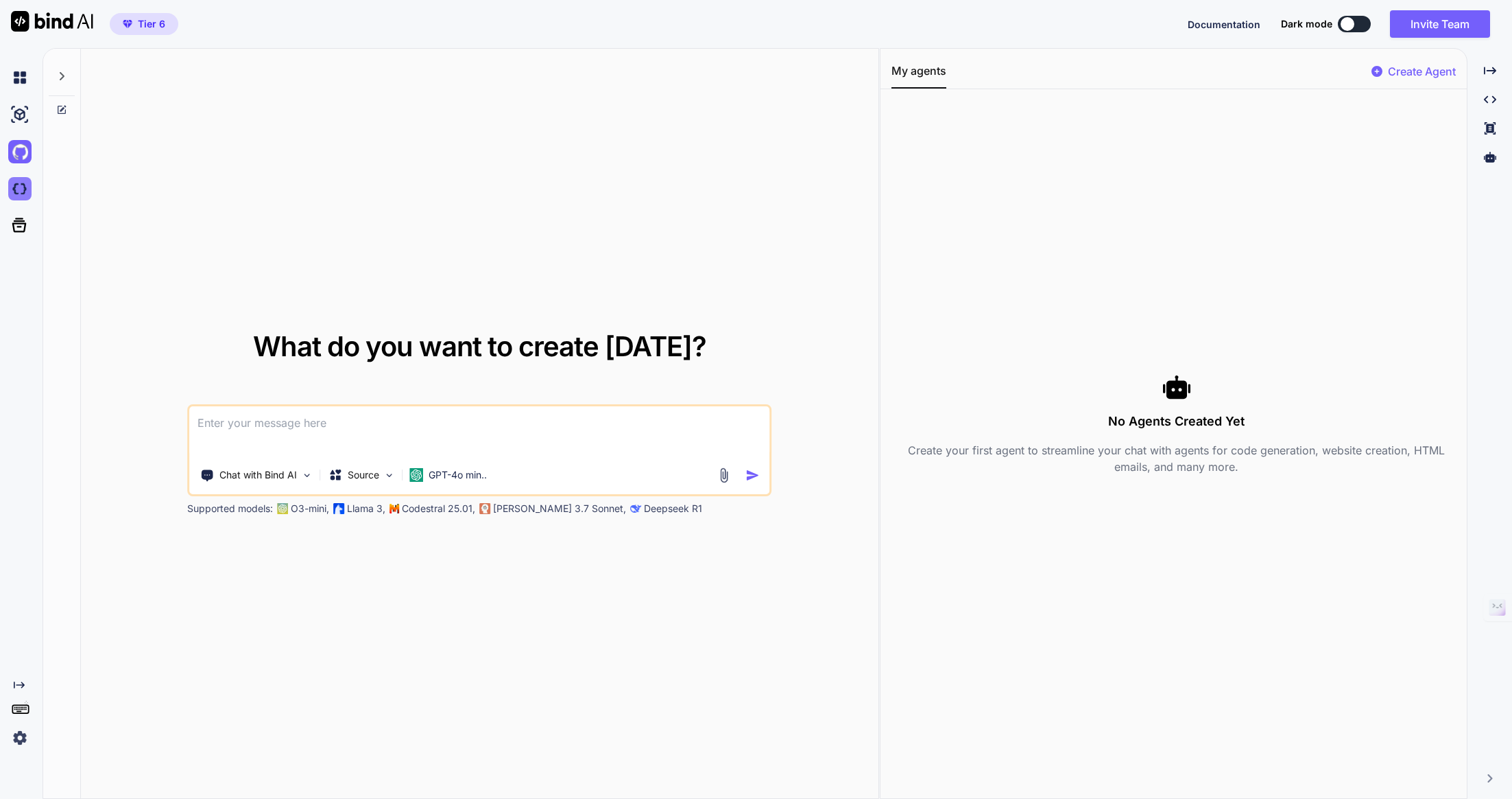
click at [13, 185] on img at bounding box center [20, 188] width 23 height 23
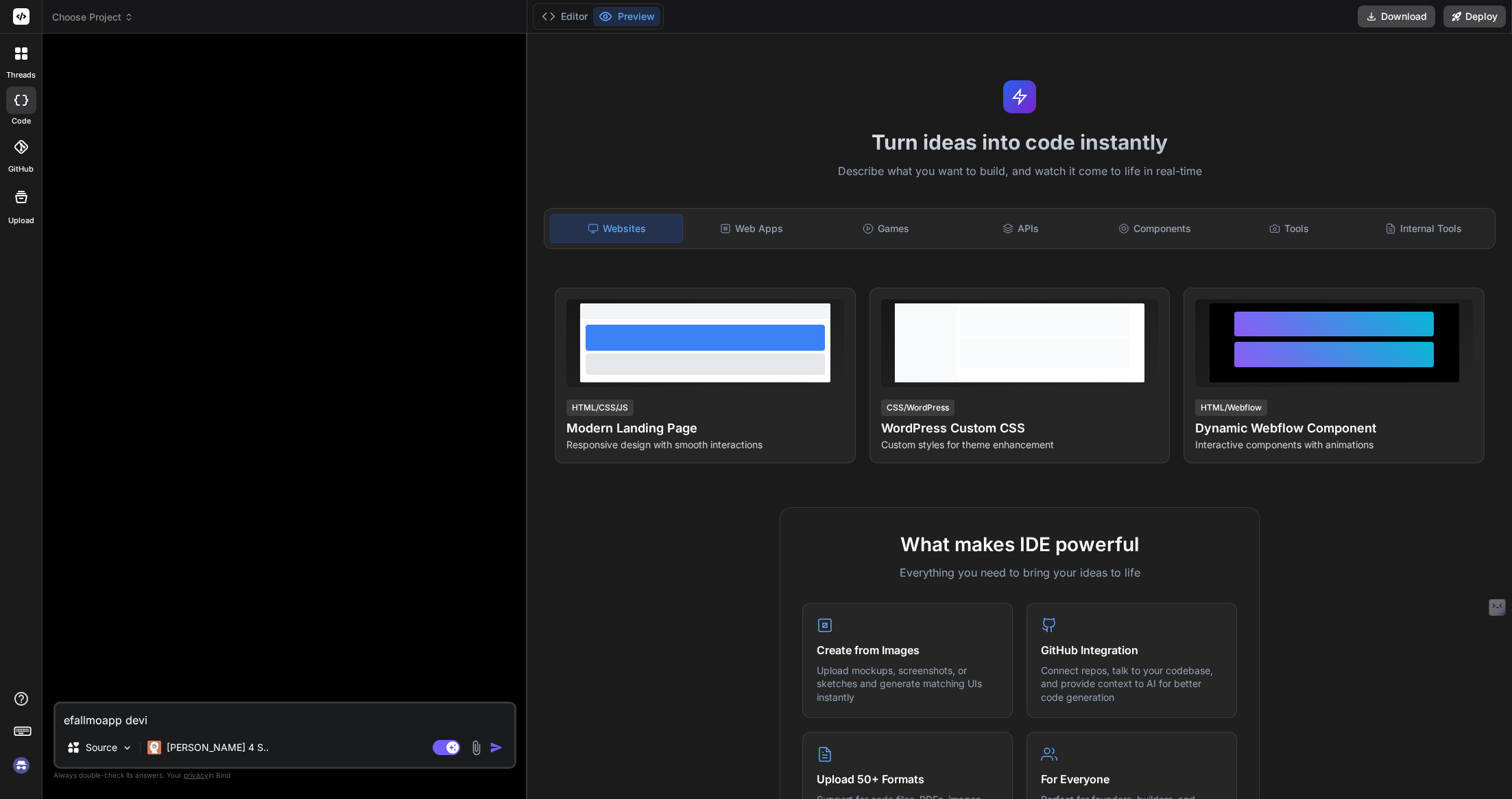
click at [22, 772] on img at bounding box center [21, 765] width 23 height 23
click at [18, 771] on img at bounding box center [21, 765] width 23 height 23
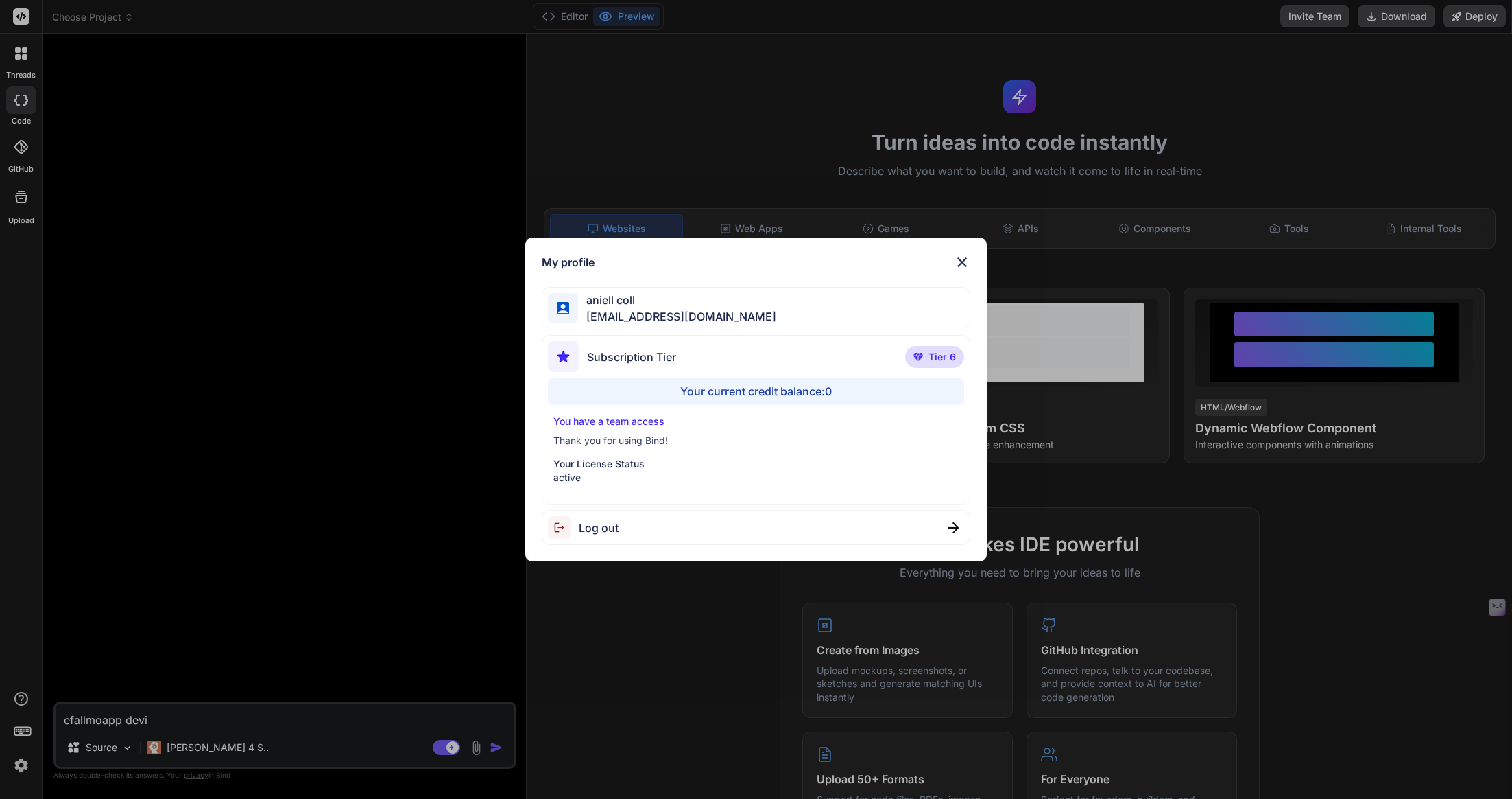
click at [966, 246] on div "My profile aniell coll [EMAIL_ADDRESS][DOMAIN_NAME] Subscription Tier Tier 6 Yo…" at bounding box center [756, 399] width 462 height 324
click at [953, 268] on div "My profile" at bounding box center [757, 262] width 430 height 17
click at [961, 263] on img at bounding box center [962, 262] width 17 height 17
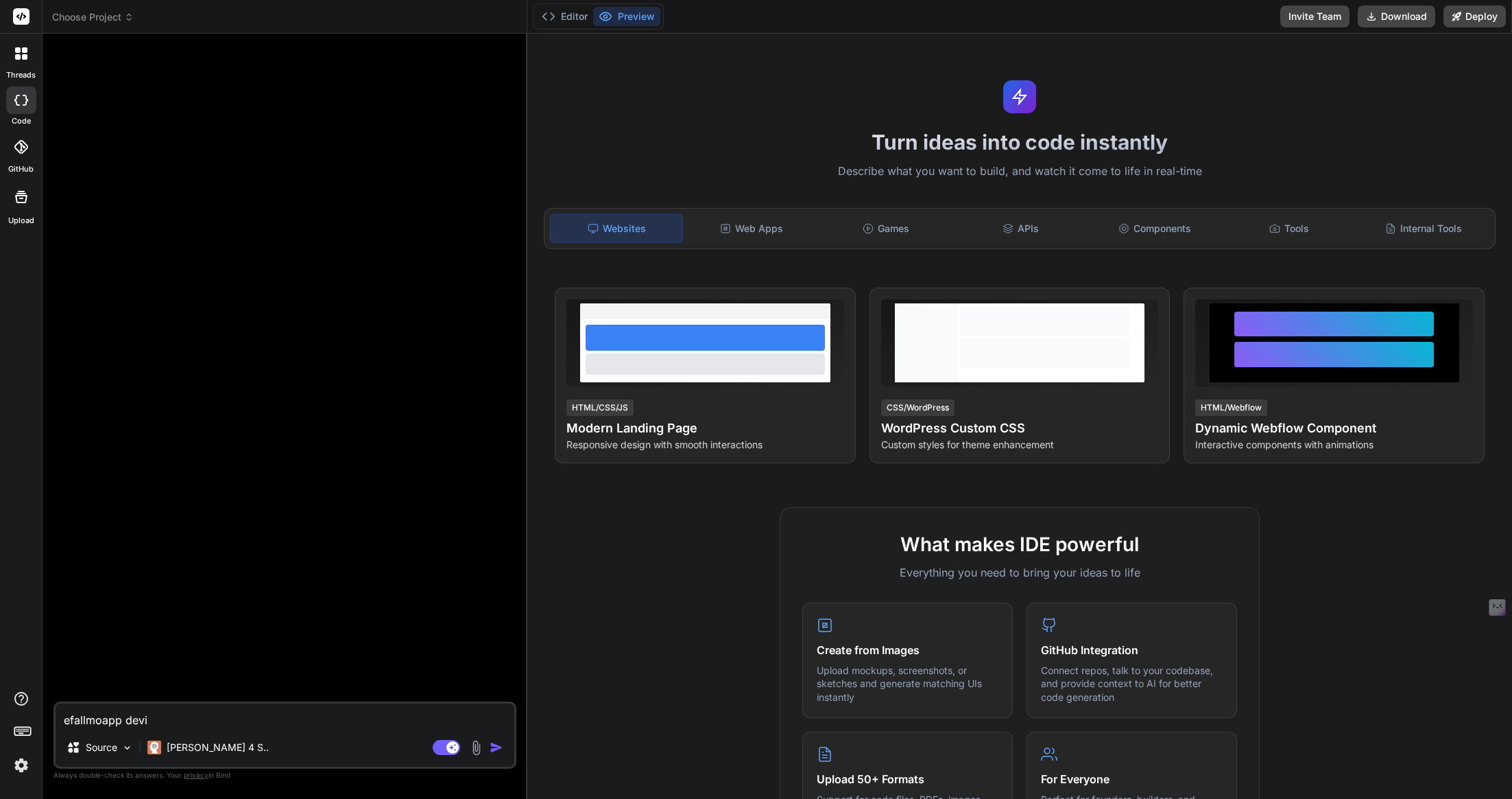
click at [18, 144] on icon at bounding box center [22, 147] width 14 height 14
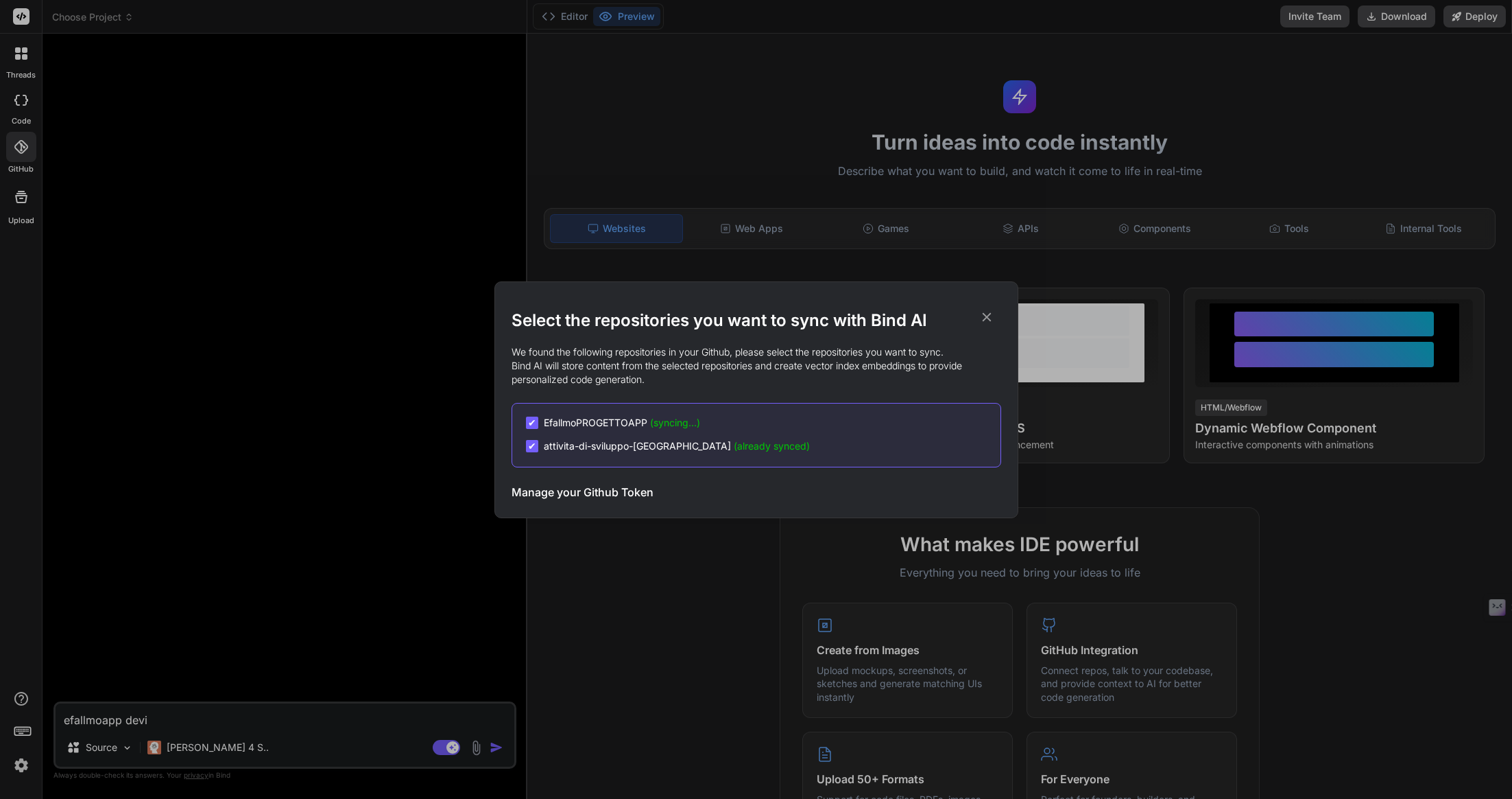
click at [984, 323] on icon at bounding box center [987, 317] width 15 height 15
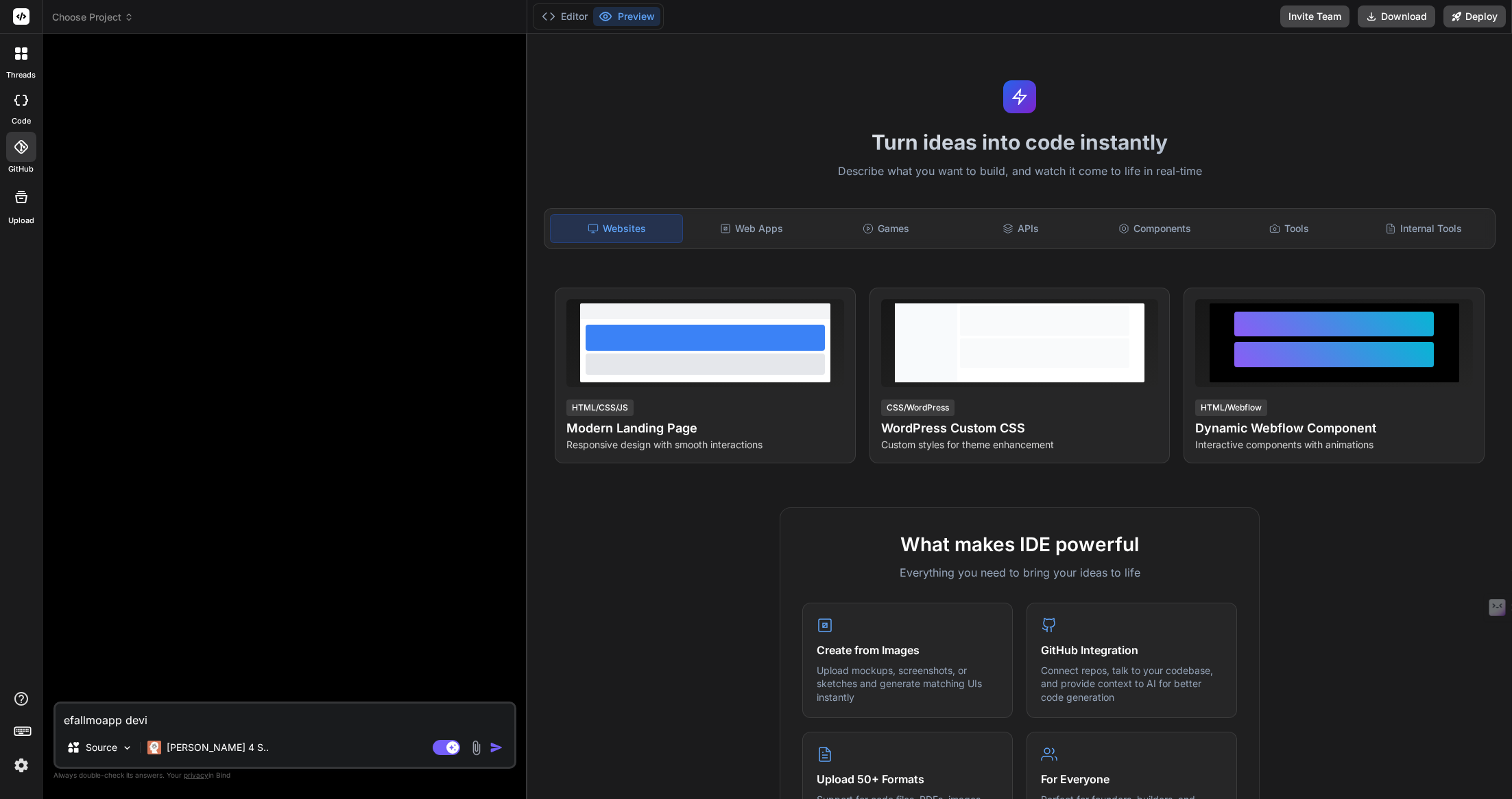
click at [12, 165] on label "GitHub" at bounding box center [21, 169] width 25 height 12
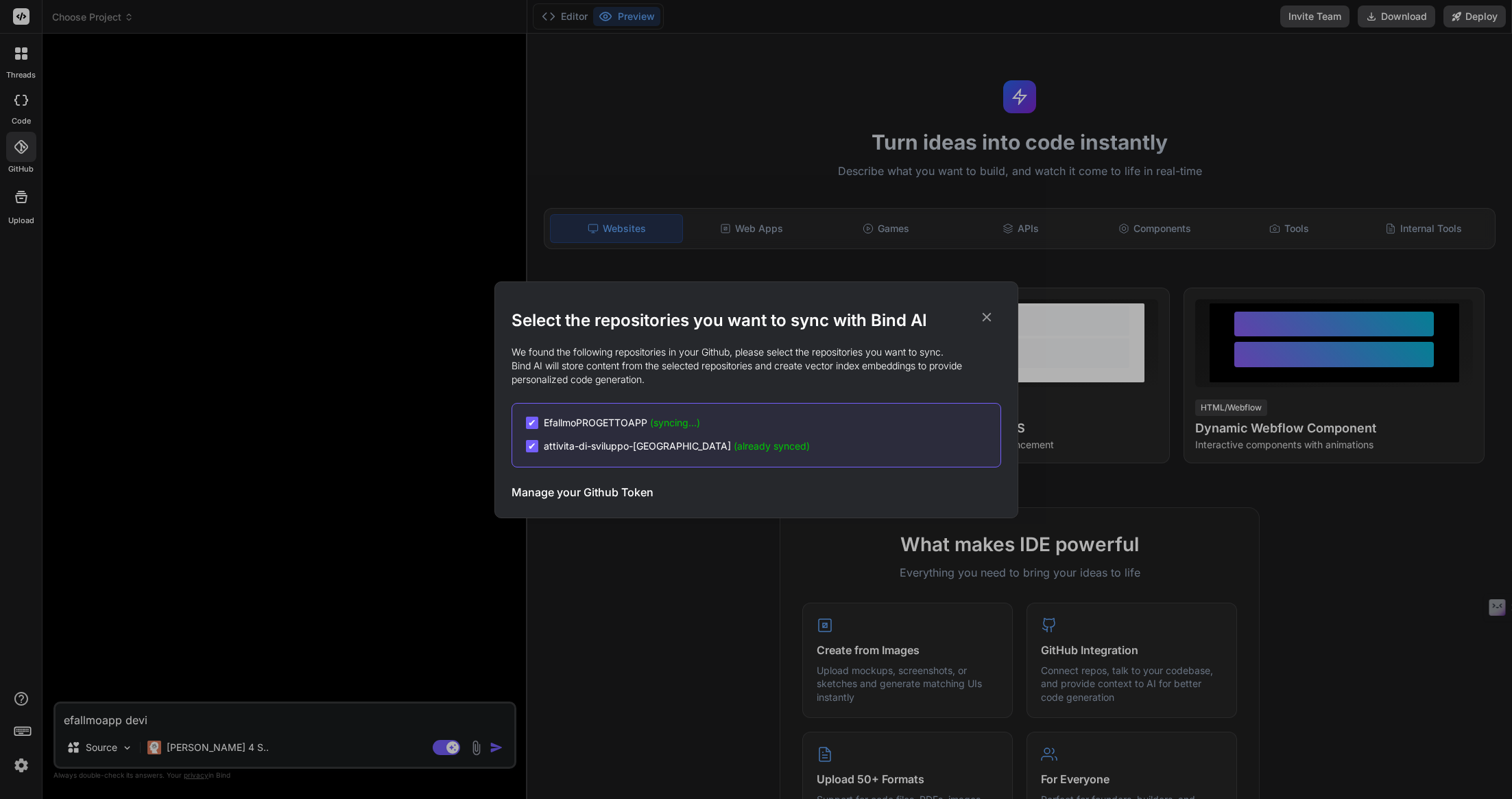
click at [22, 195] on div "Select the repositories you want to sync with Bind AI We found the following re…" at bounding box center [756, 399] width 1512 height 799
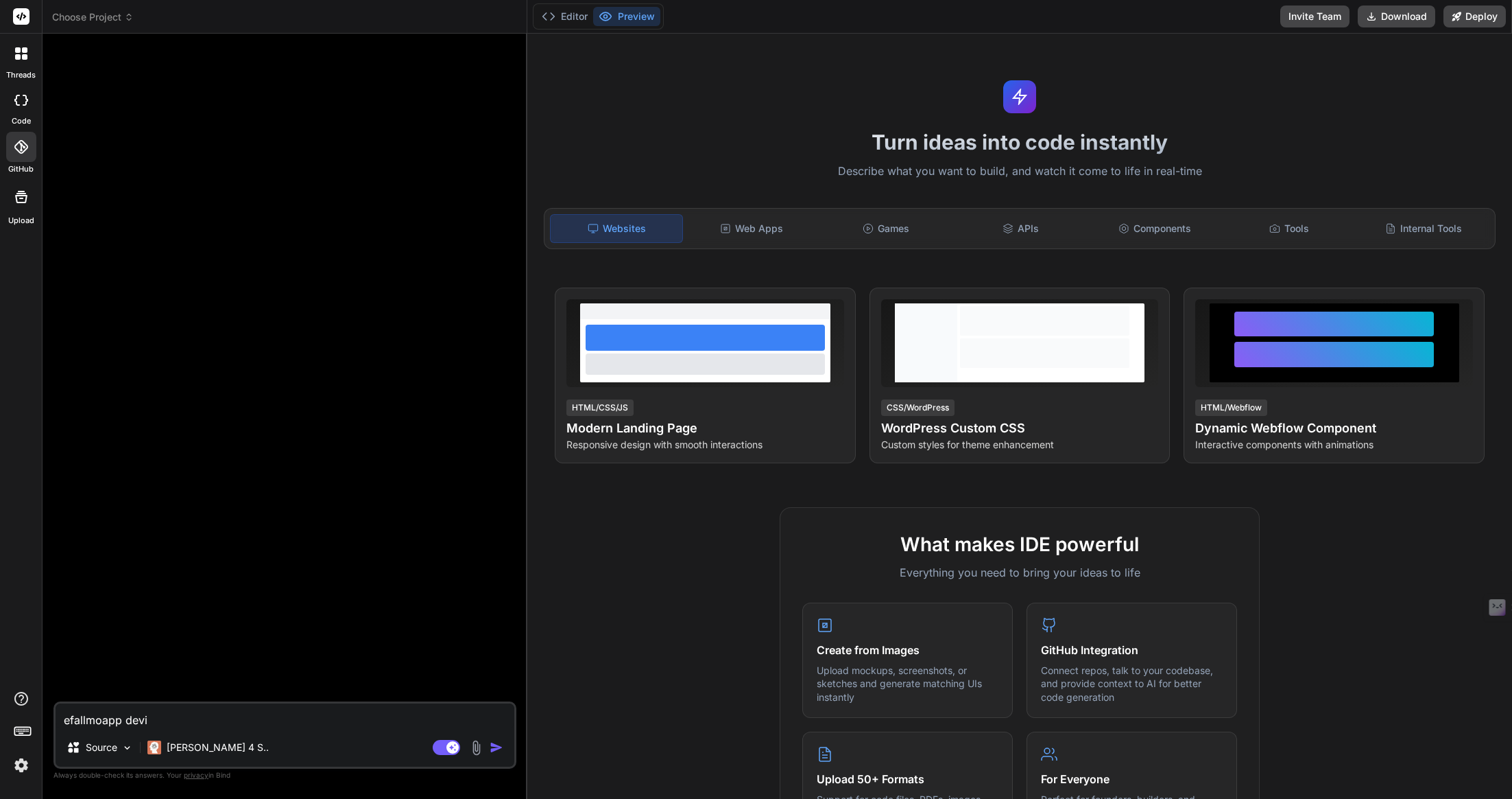
click at [23, 197] on icon at bounding box center [22, 197] width 17 height 17
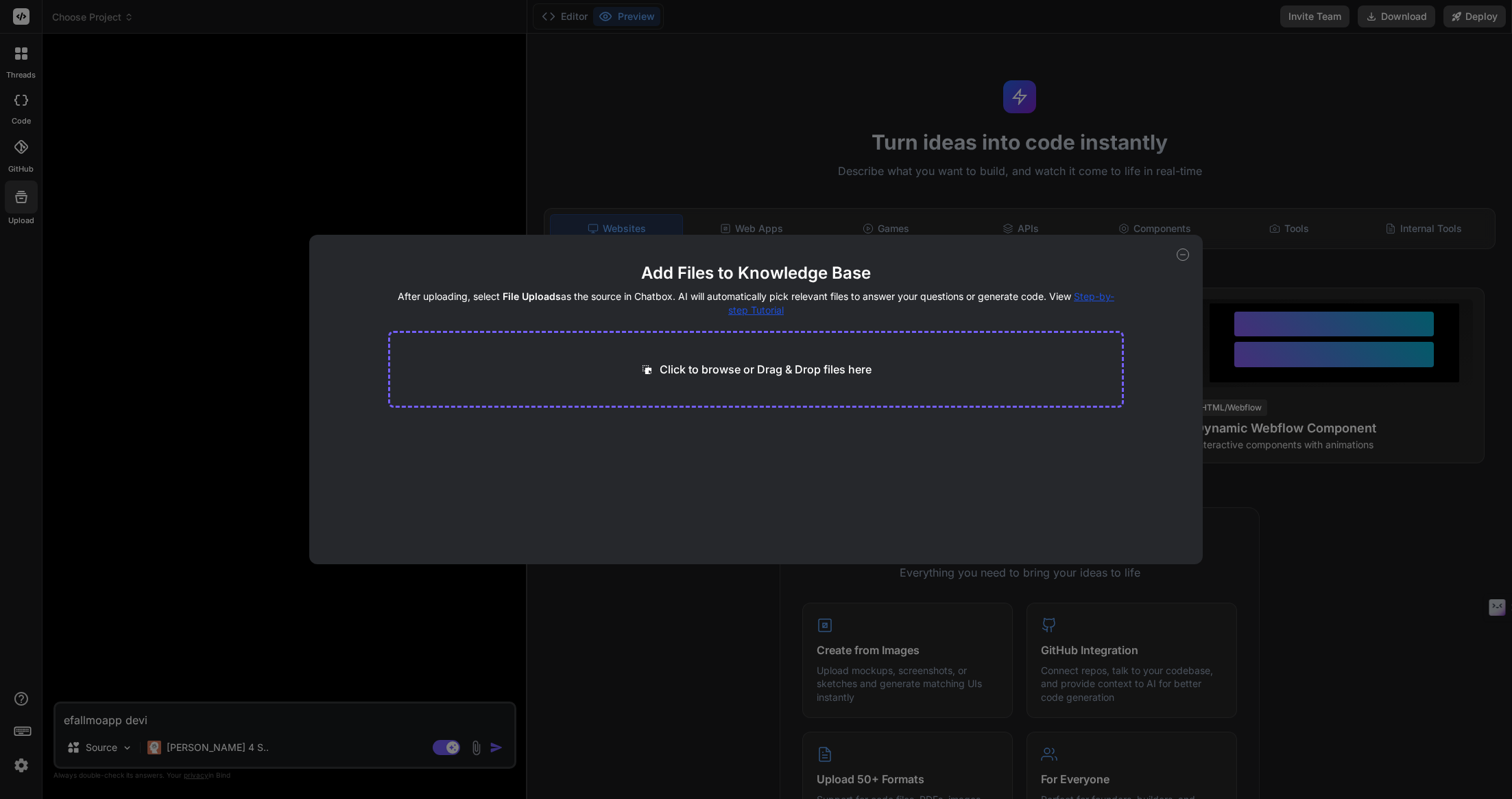
click at [1184, 255] on icon at bounding box center [1183, 255] width 5 height 0
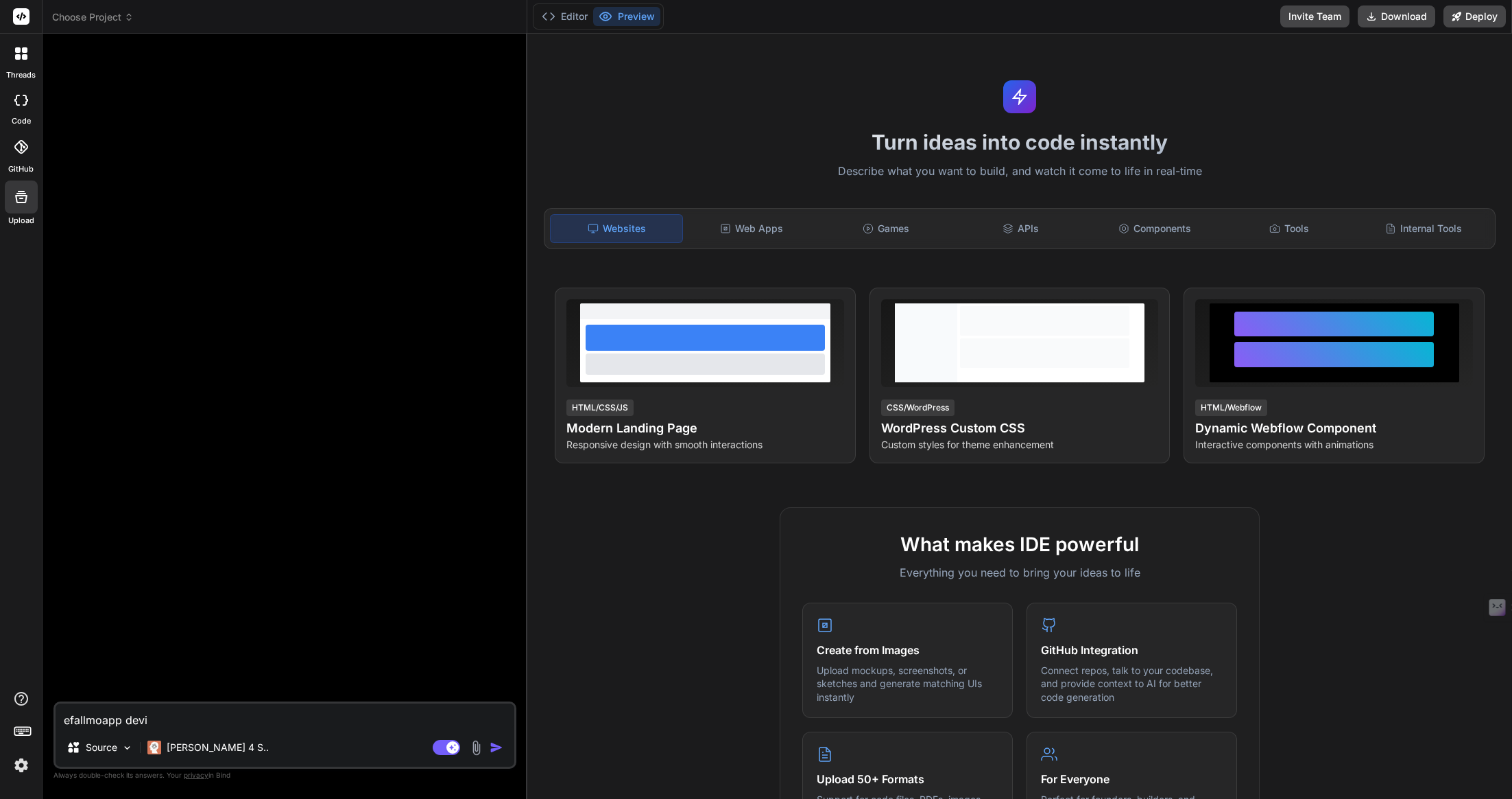
click at [20, 100] on icon at bounding box center [22, 100] width 14 height 11
click at [27, 58] on div at bounding box center [21, 53] width 29 height 29
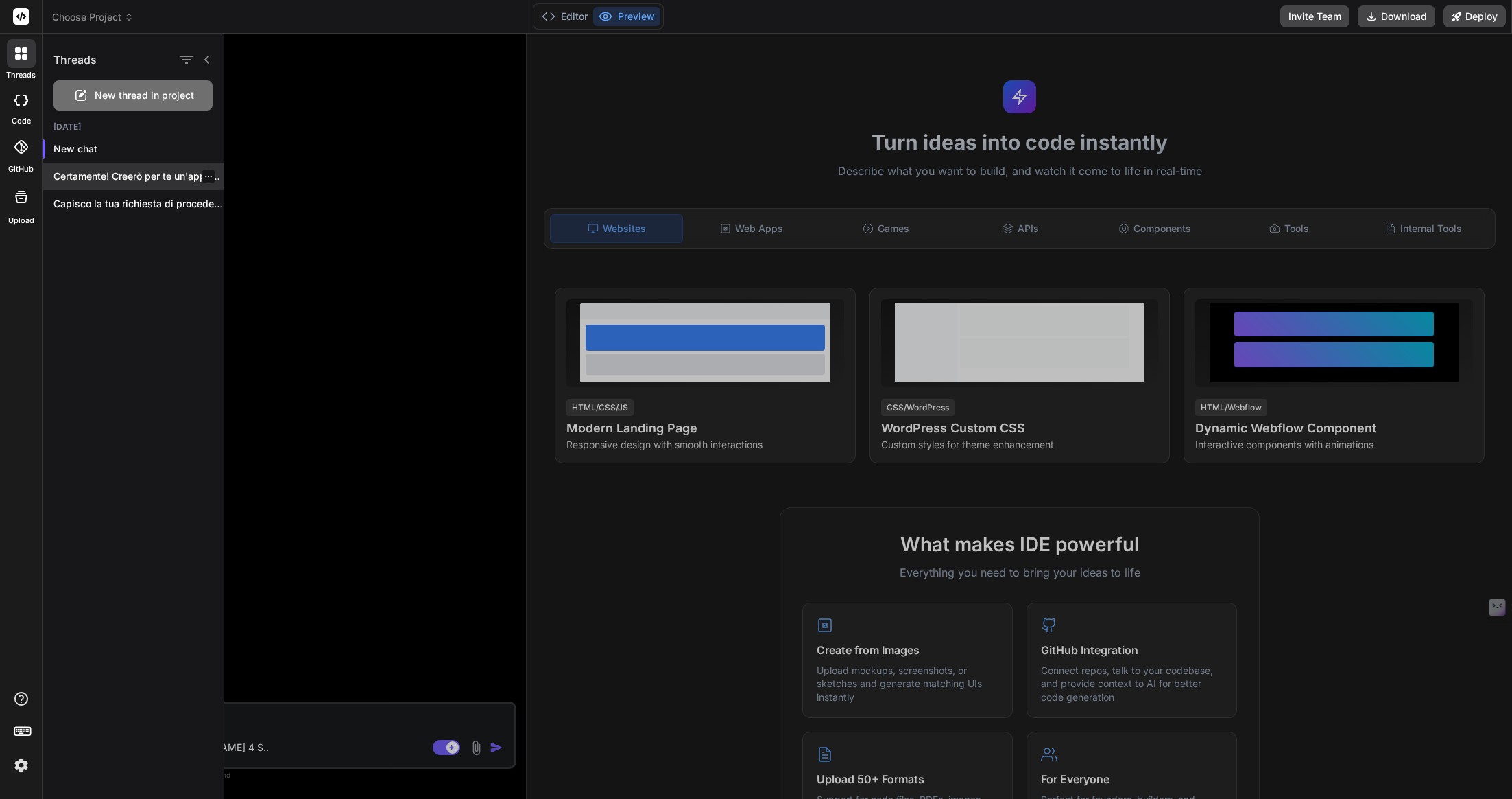
click at [160, 182] on p "Certamente! Creerò per te un'applicazione iOS completa..." at bounding box center [139, 177] width 170 height 14
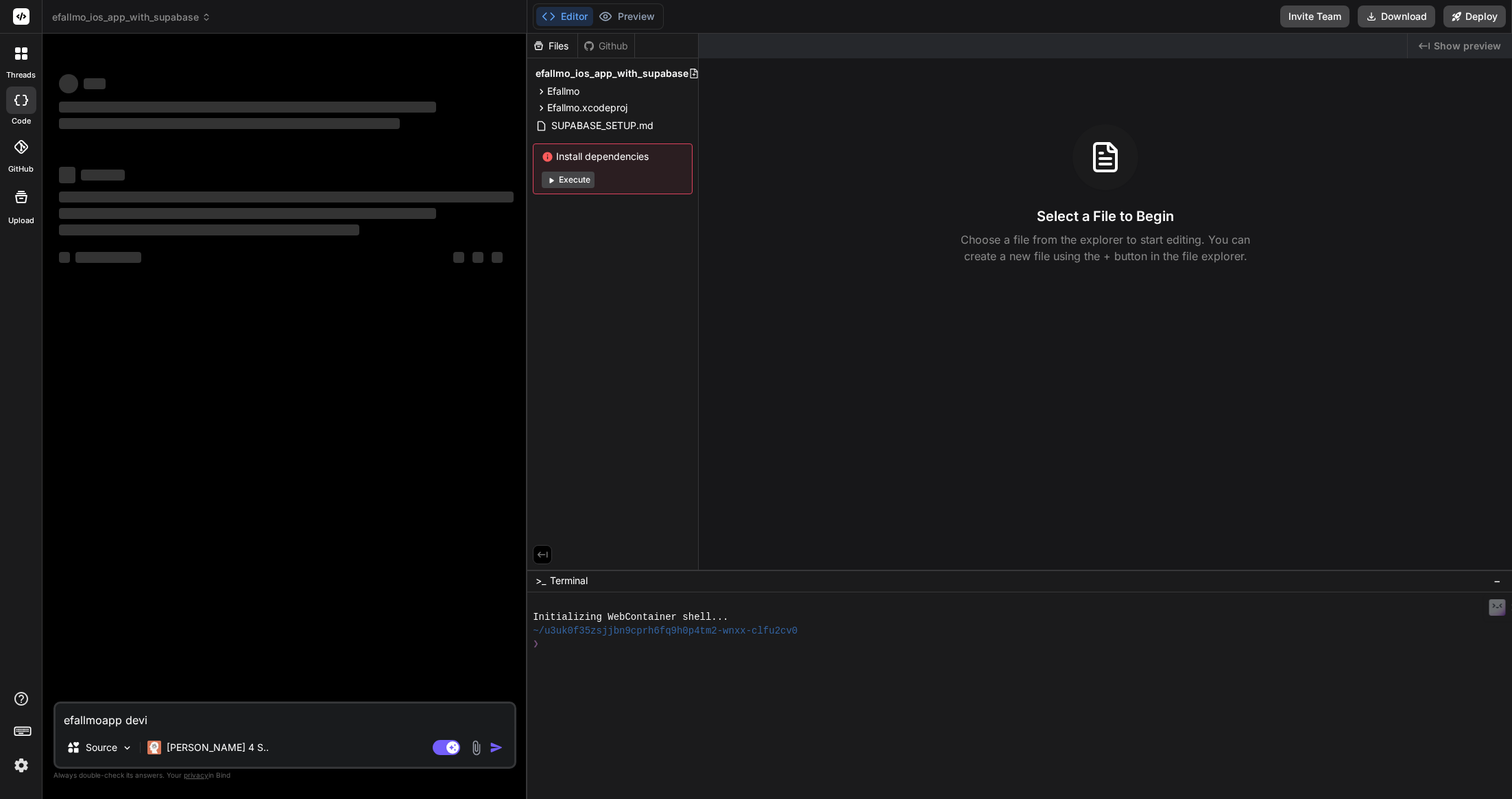
click at [483, 415] on div "‌ ‌ ‌ ‌ ‌ ‌ ‌ ‌ ‌ ‌ ‌ ‌ ‌ ‌" at bounding box center [287, 373] width 460 height 657
click at [1412, 17] on button "Download" at bounding box center [1396, 16] width 77 height 22
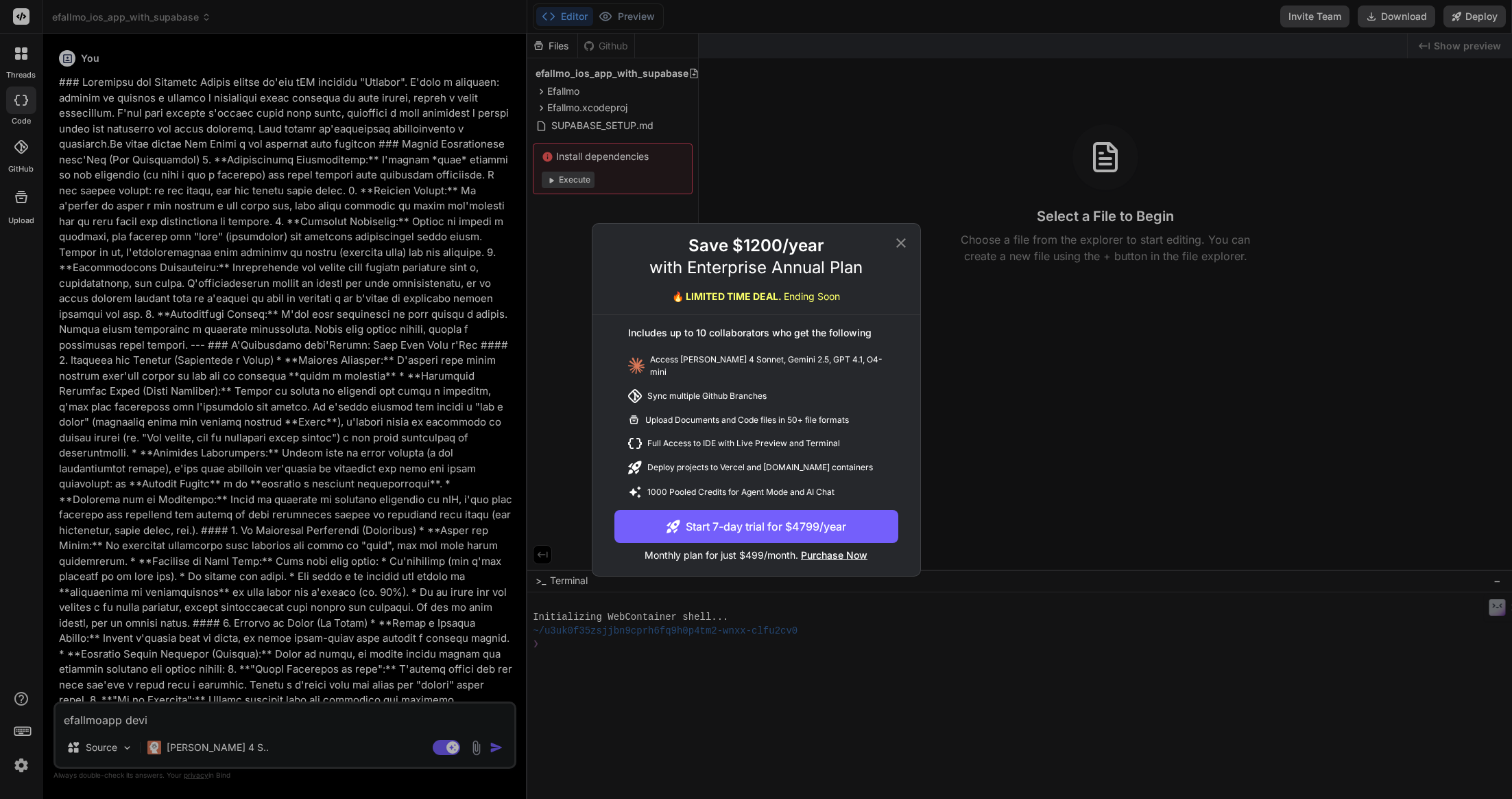
type textarea "x"
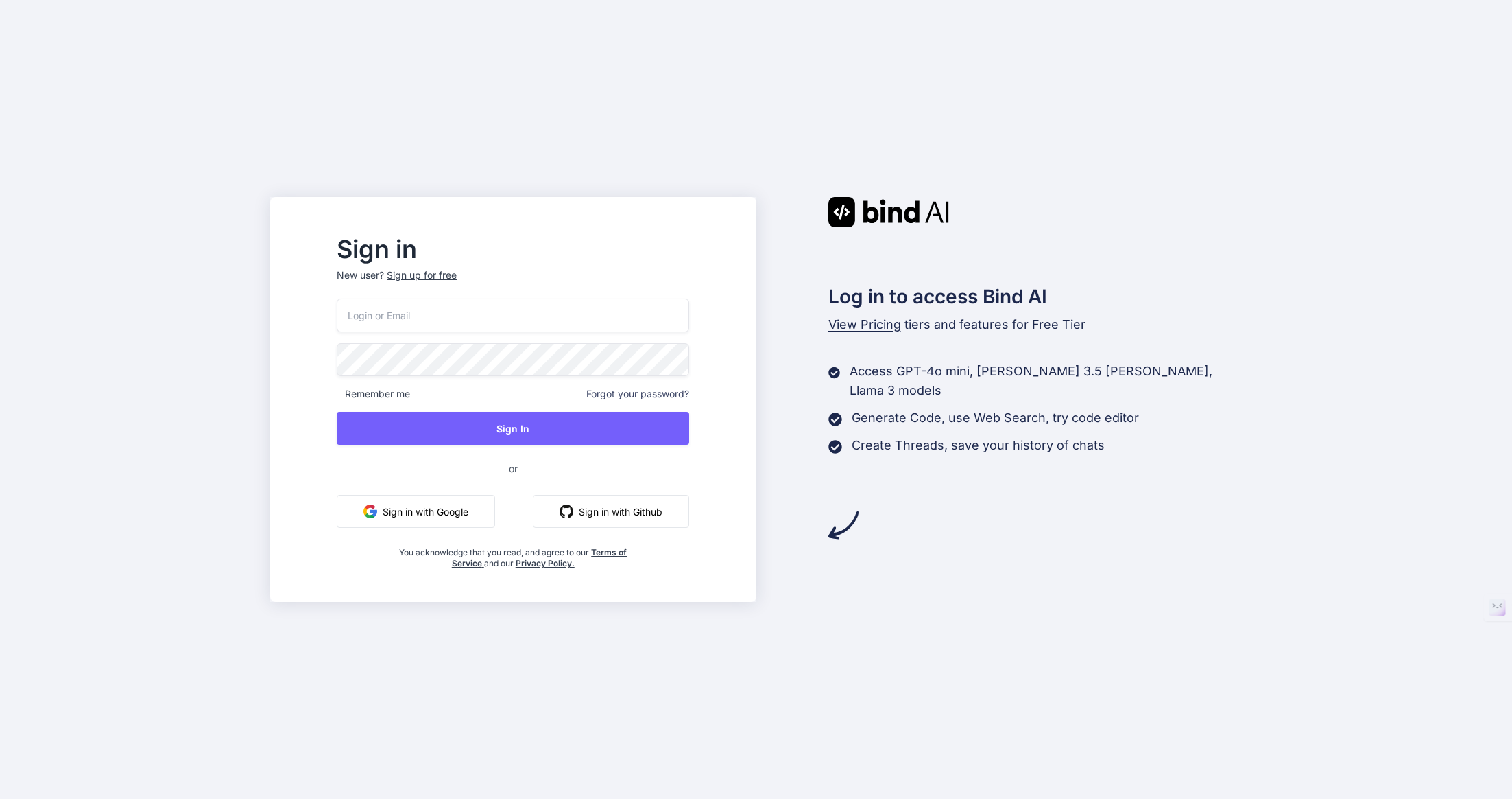
click at [0, 798] on nordpass-portal at bounding box center [0, 799] width 0 height 0
type input "[EMAIL_ADDRESS][DOMAIN_NAME]"
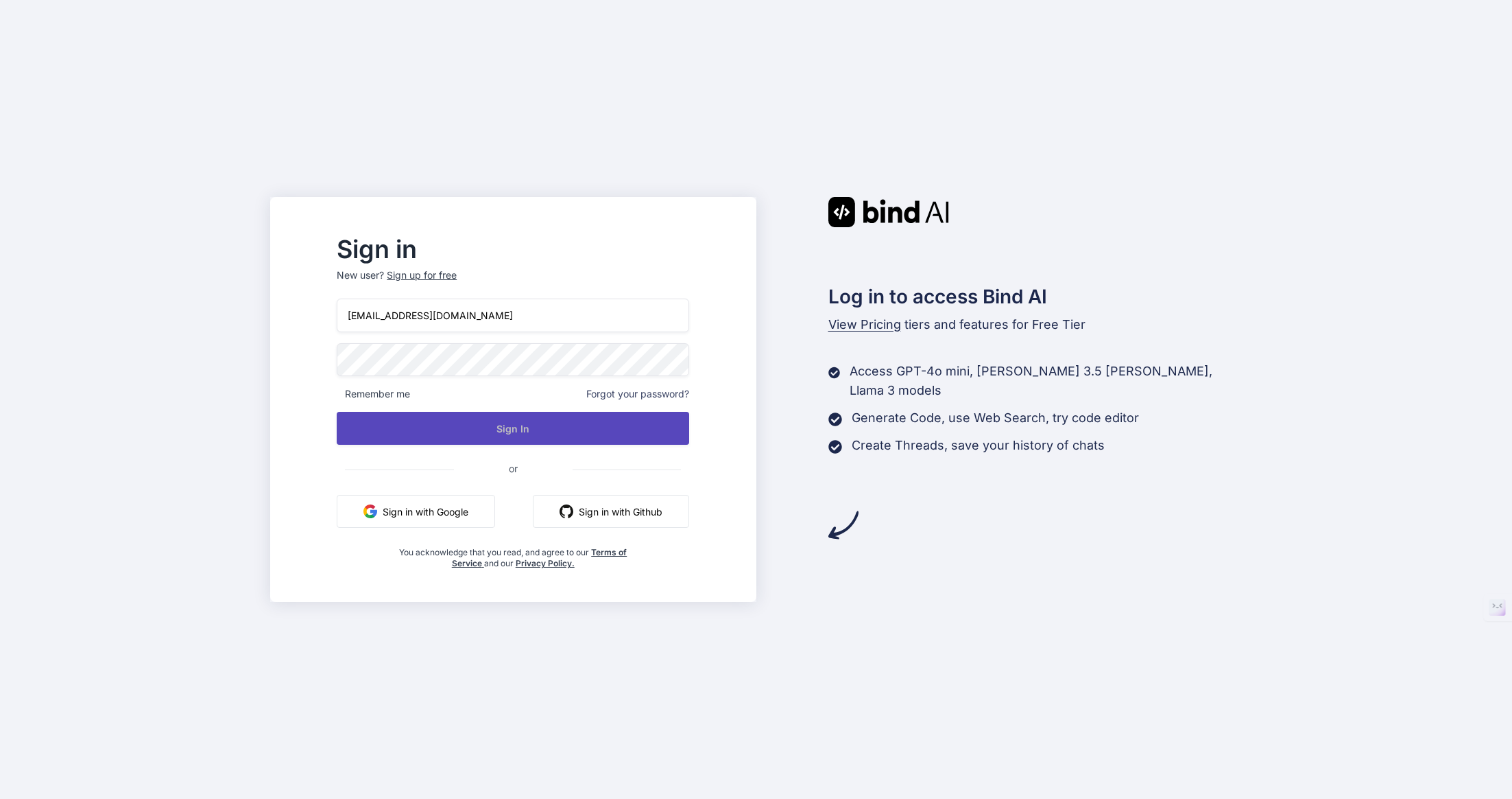
click at [642, 425] on button "Sign In" at bounding box center [513, 428] width 352 height 33
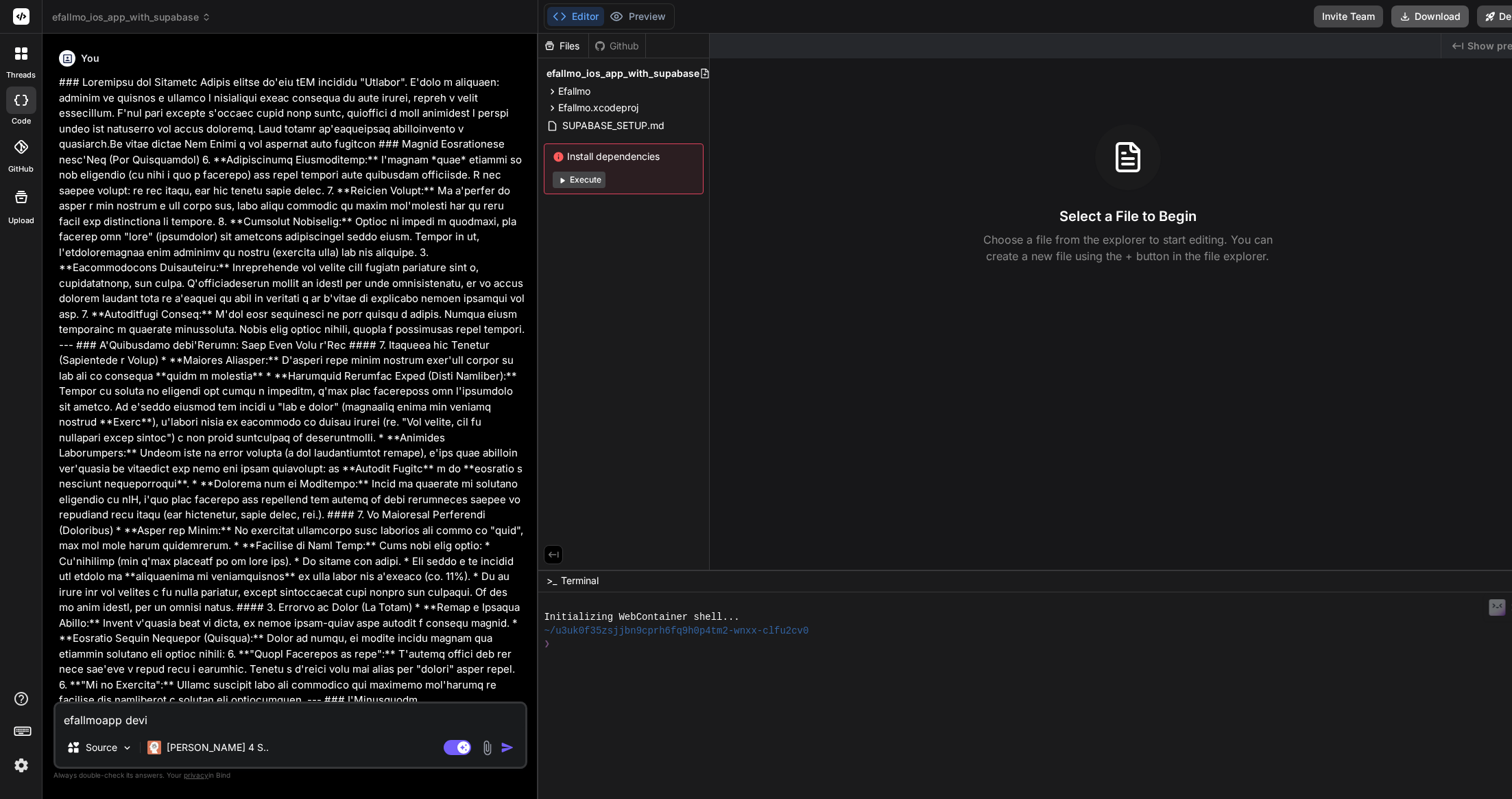
click at [1442, 16] on button "Download" at bounding box center [1430, 16] width 77 height 22
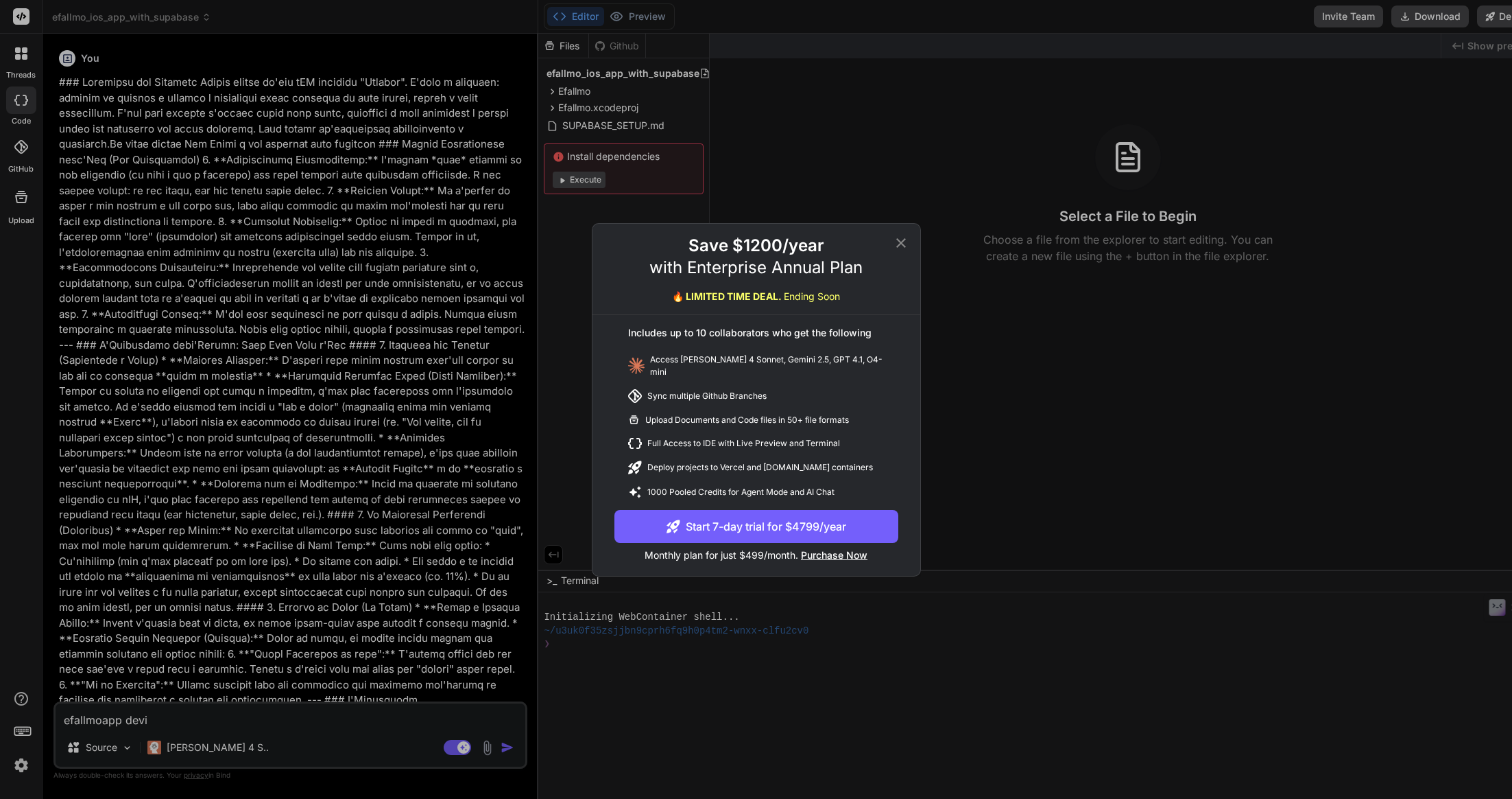
click at [897, 243] on icon at bounding box center [901, 242] width 10 height 10
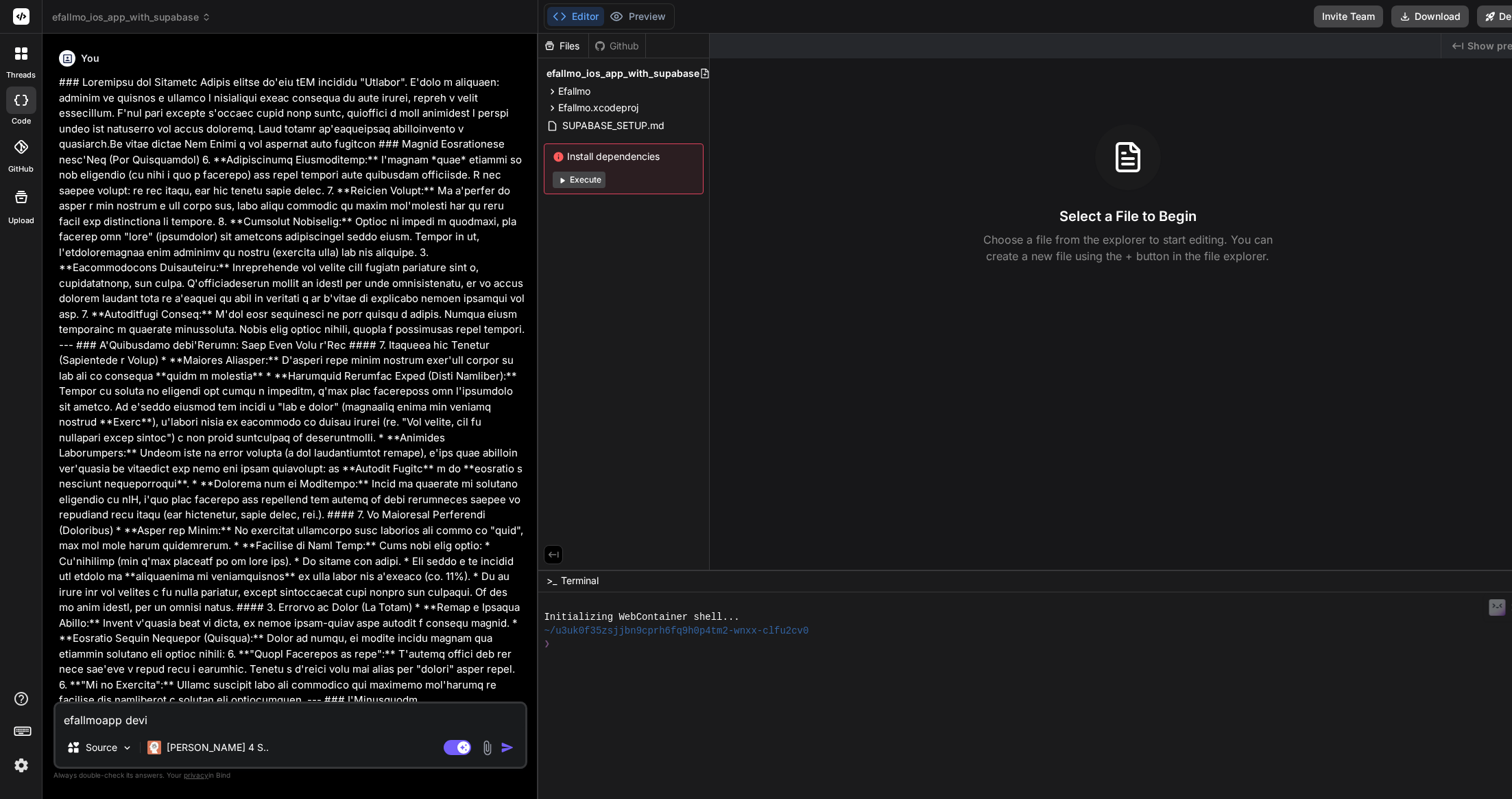
click at [22, 140] on icon at bounding box center [21, 147] width 14 height 14
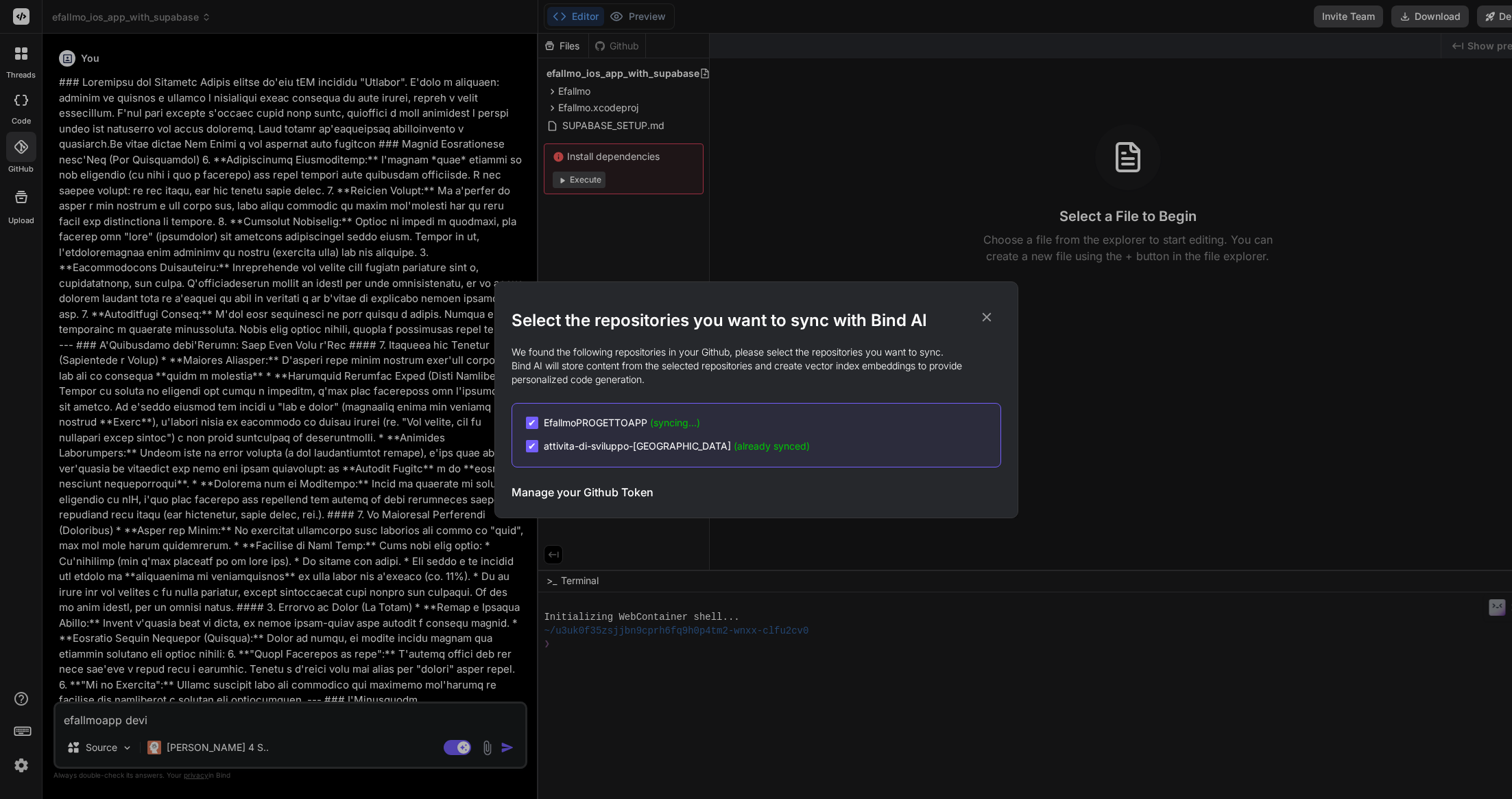
click at [985, 326] on h2 "Select the repositories you want to sync with Bind AI" at bounding box center [757, 320] width 490 height 22
click at [987, 320] on icon at bounding box center [987, 317] width 15 height 15
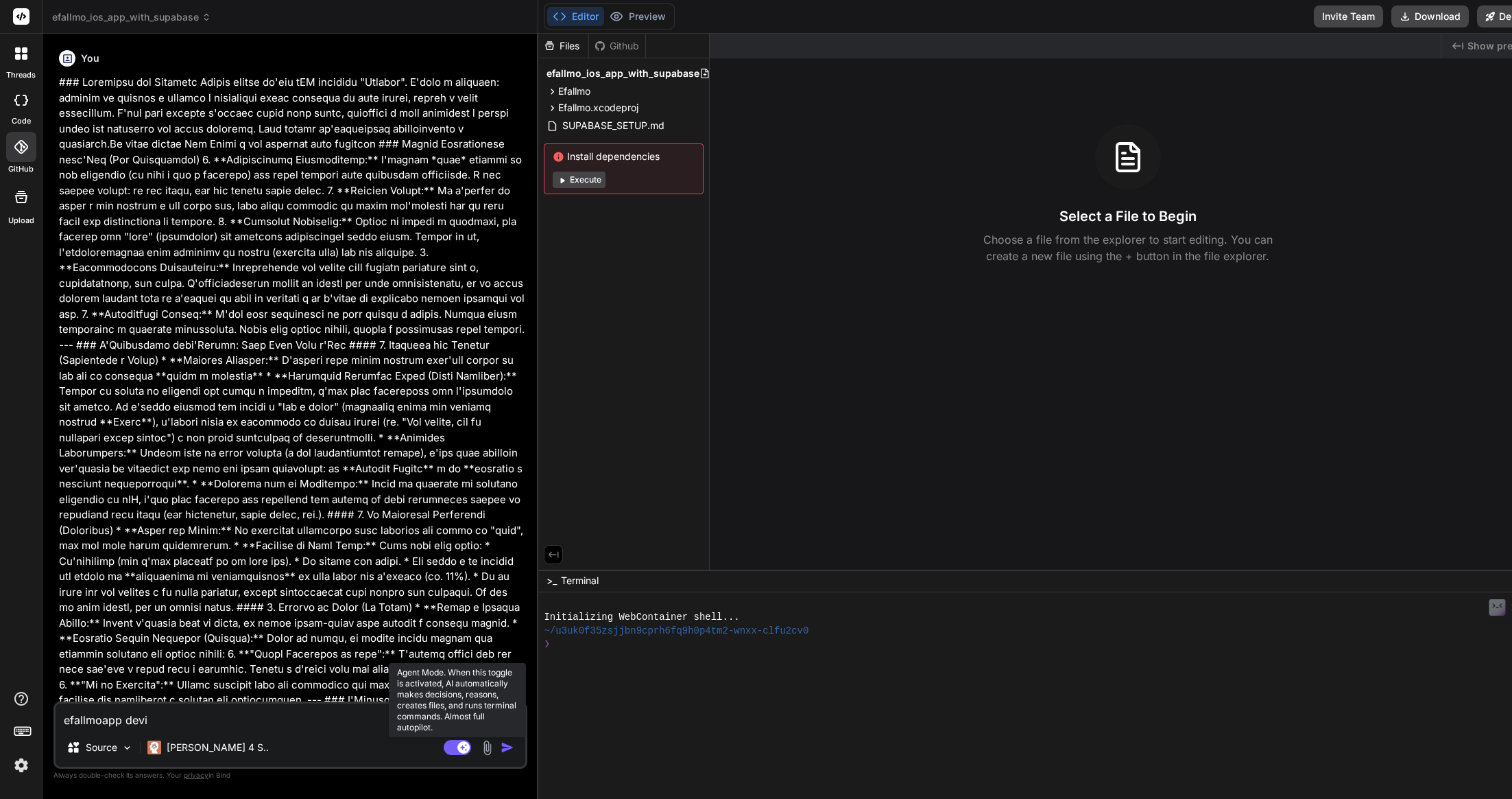
click at [464, 747] on icon at bounding box center [464, 747] width 7 height 7
click at [459, 747] on rect at bounding box center [457, 747] width 27 height 15
type textarea "x"
click at [513, 748] on img "button" at bounding box center [508, 747] width 14 height 14
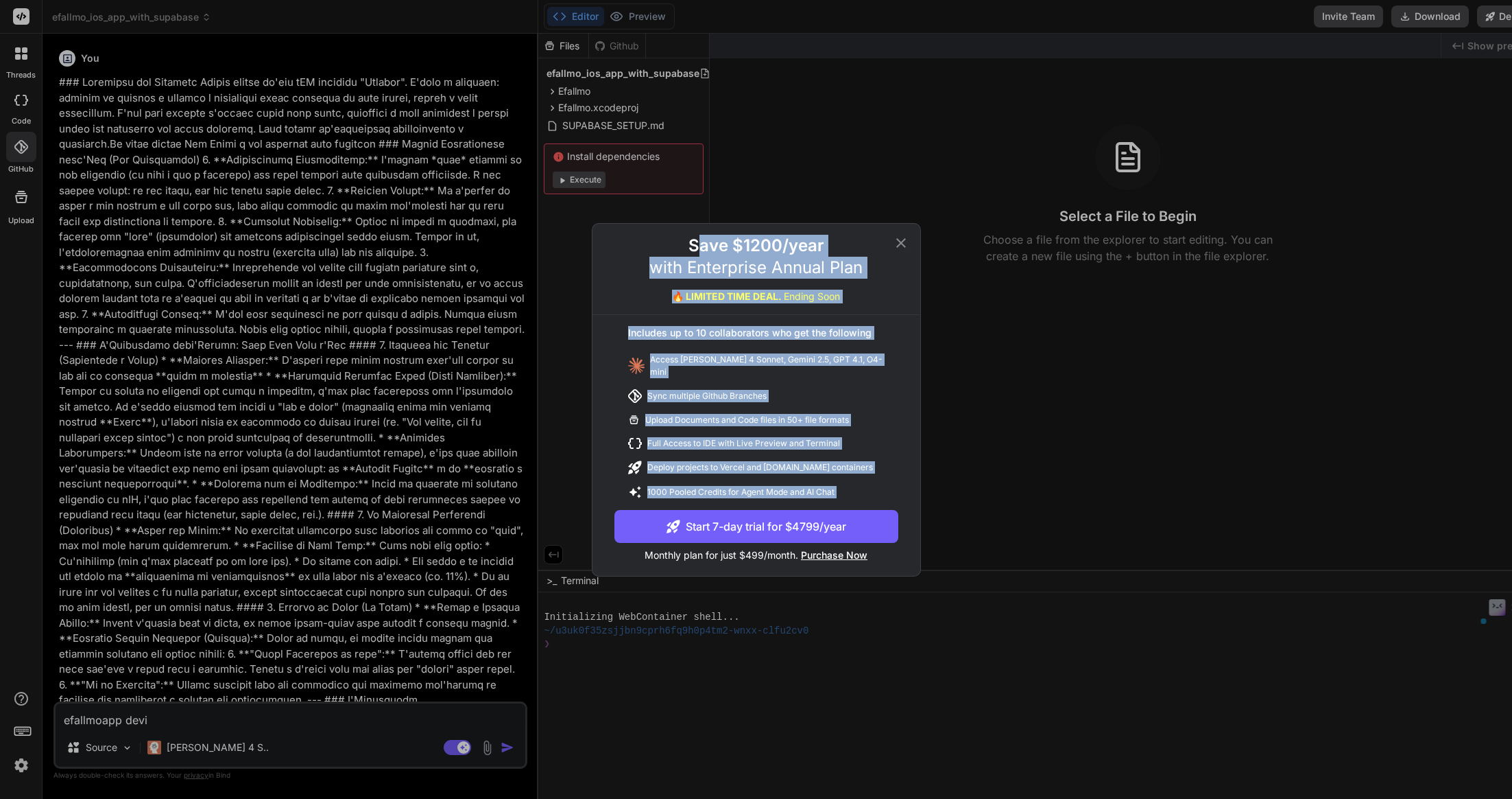
drag, startPoint x: 694, startPoint y: 243, endPoint x: 915, endPoint y: 505, distance: 342.8
click at [915, 505] on div "Save $1200/year with Enterprise Annual Plan 🔥 LIMITED TIME DEAL. Ending Soon In…" at bounding box center [757, 405] width 328 height 341
click at [888, 373] on div "Access [PERSON_NAME] 4 Sonnet, Gemini 2.5, GPT 4.1, O4-mini" at bounding box center [756, 366] width 284 height 36
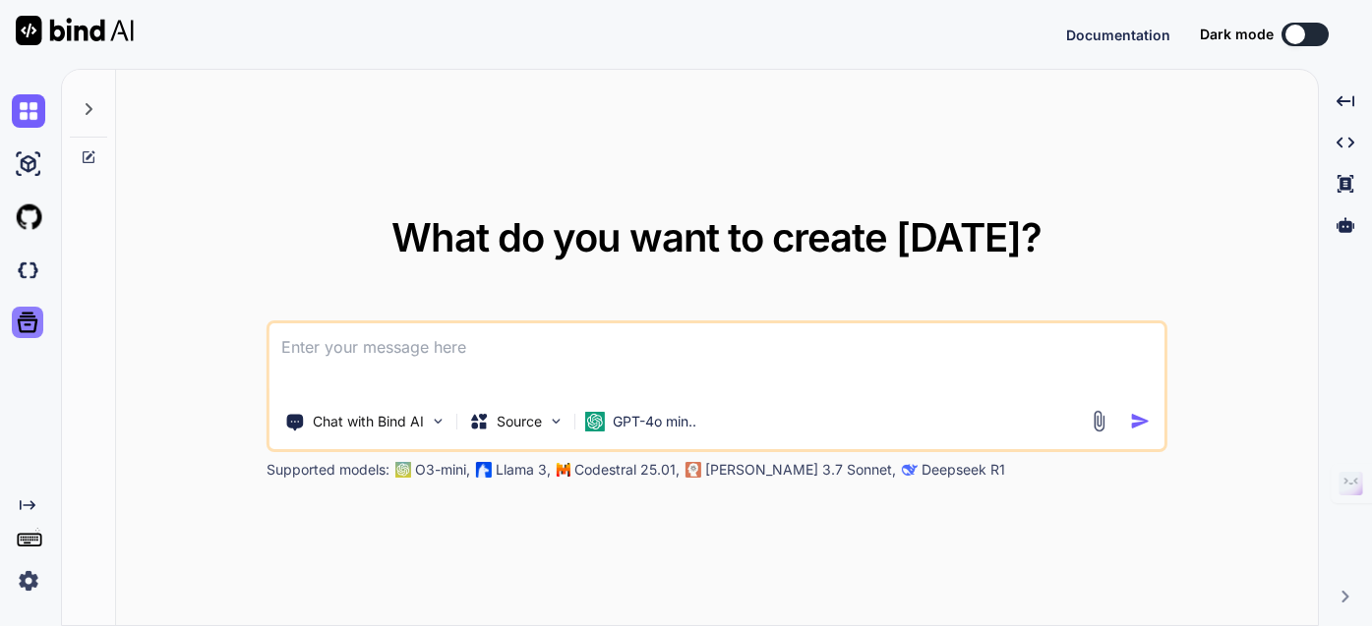
click at [30, 334] on icon at bounding box center [28, 323] width 28 height 28
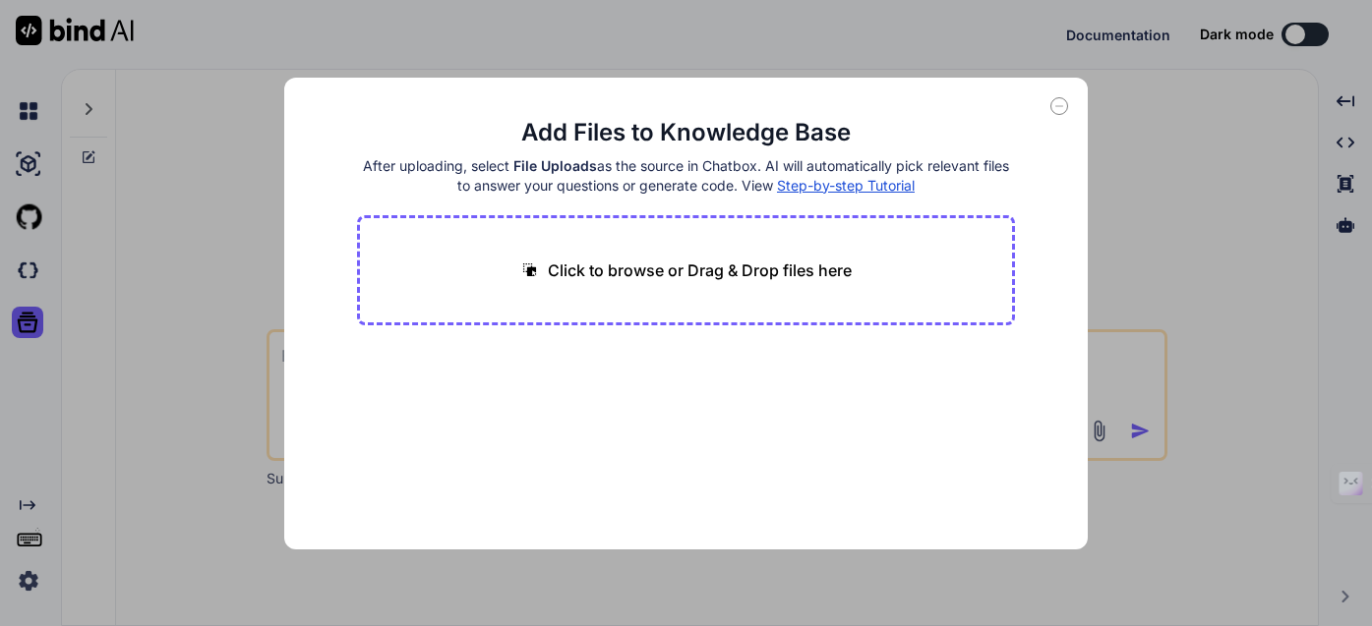
click at [1057, 106] on icon at bounding box center [1059, 106] width 18 height 18
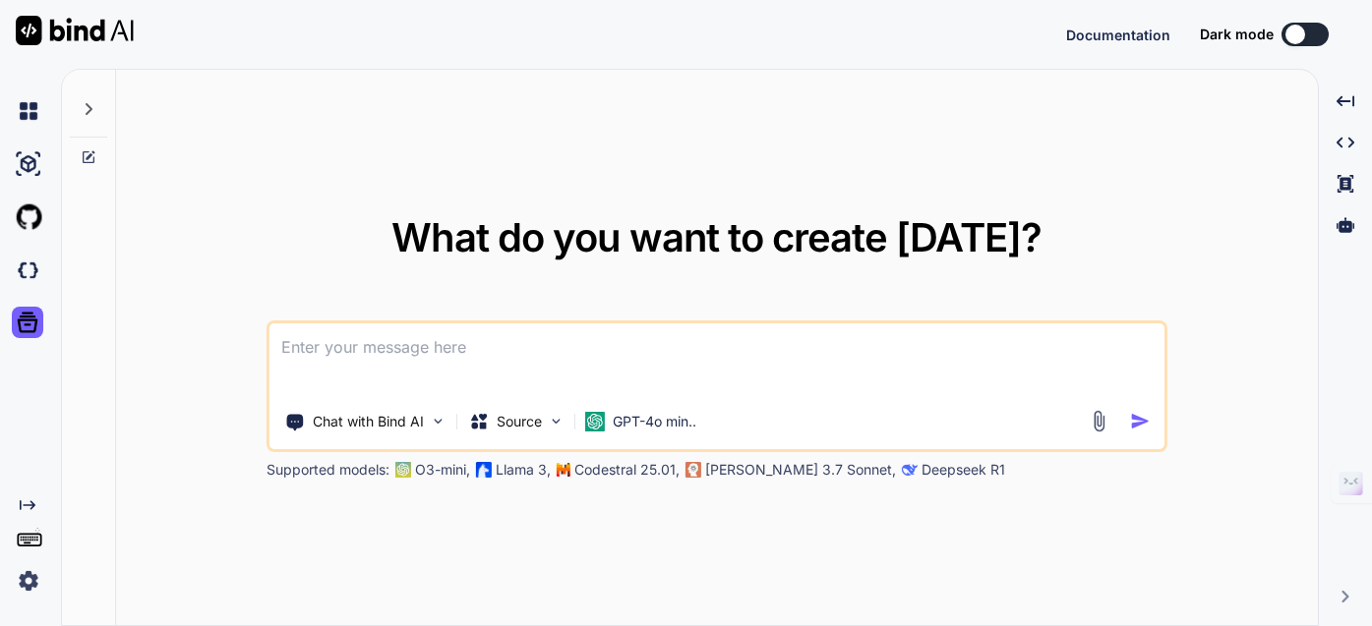
click at [30, 579] on img at bounding box center [28, 580] width 33 height 33
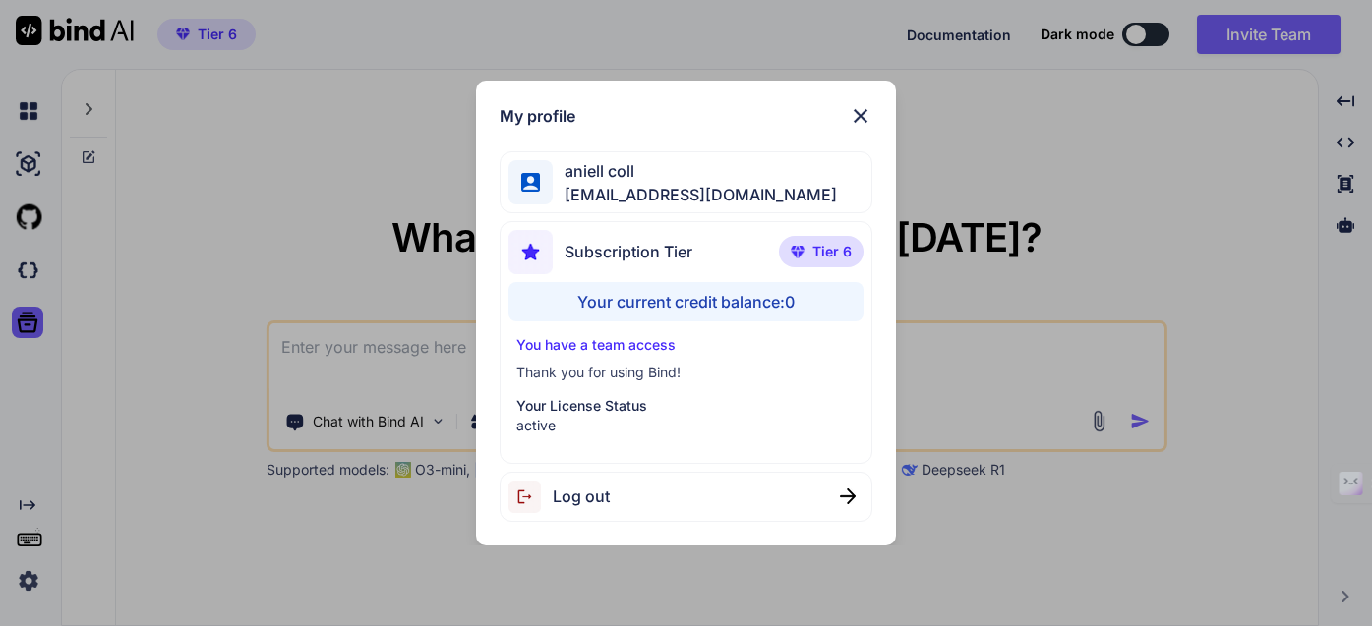
type textarea "x"
click at [601, 348] on p "You have a team access" at bounding box center [685, 345] width 338 height 20
